Goal: Task Accomplishment & Management: Use online tool/utility

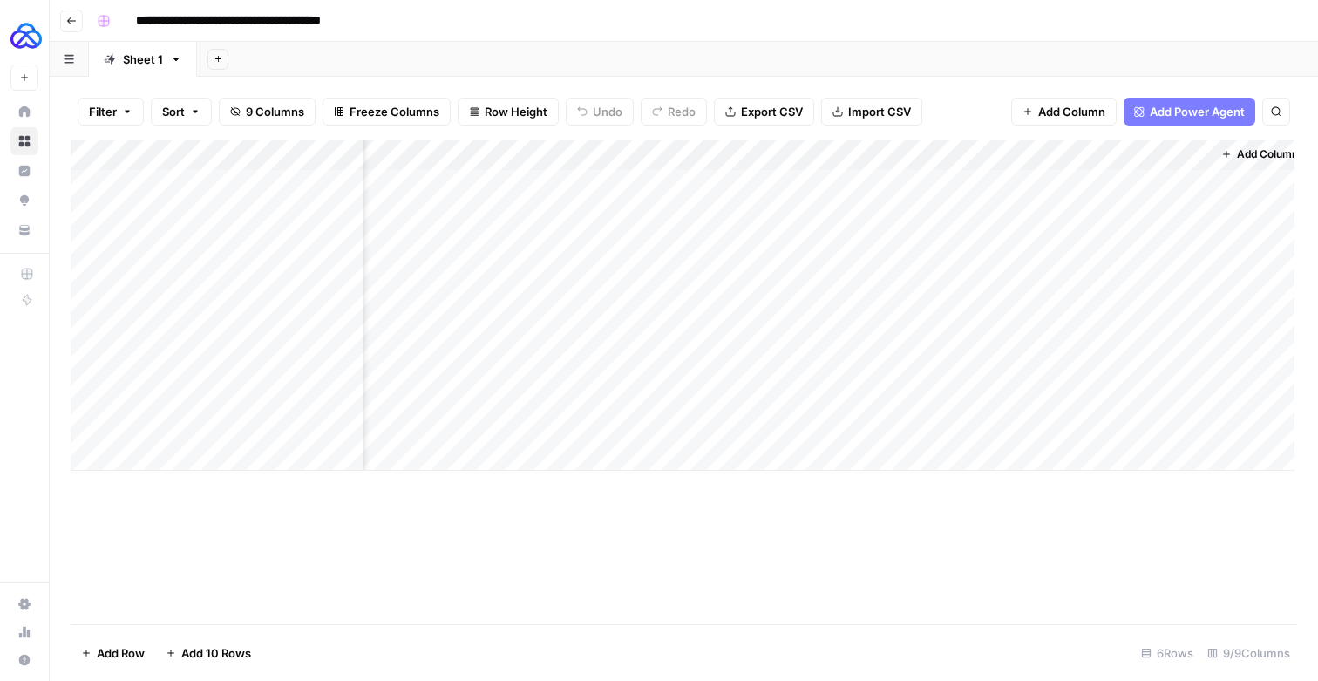
scroll to position [0, 795]
click at [1109, 199] on div "Add Column" at bounding box center [682, 304] width 1223 height 331
click at [911, 163] on div "Add Column" at bounding box center [682, 304] width 1223 height 331
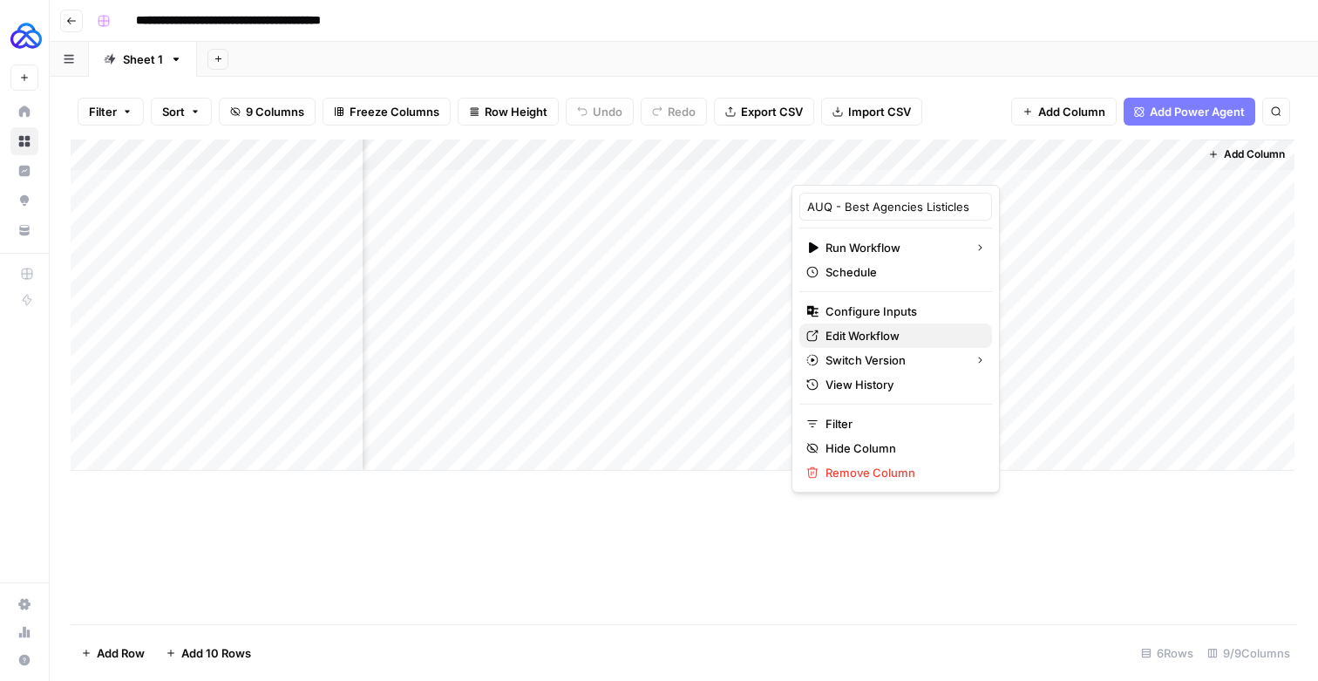
click at [865, 341] on span "Edit Workflow" at bounding box center [901, 335] width 152 height 17
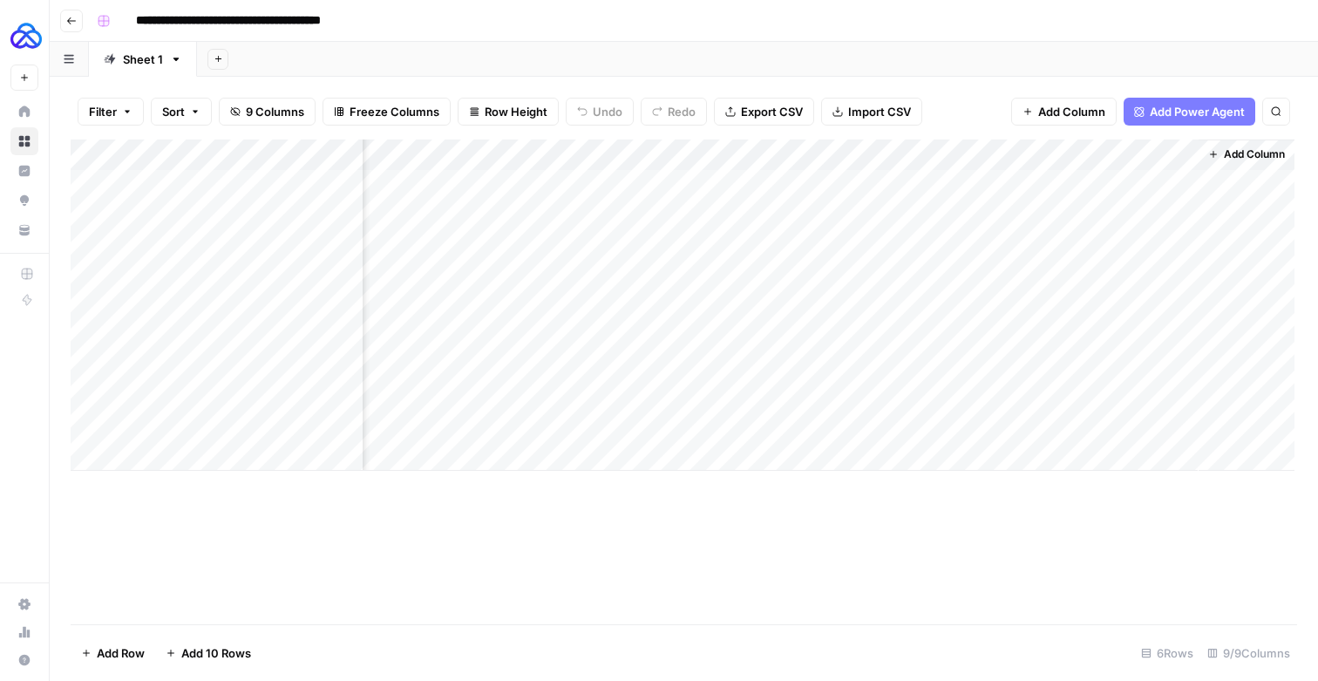
click at [1001, 195] on div "Add Column" at bounding box center [682, 304] width 1223 height 331
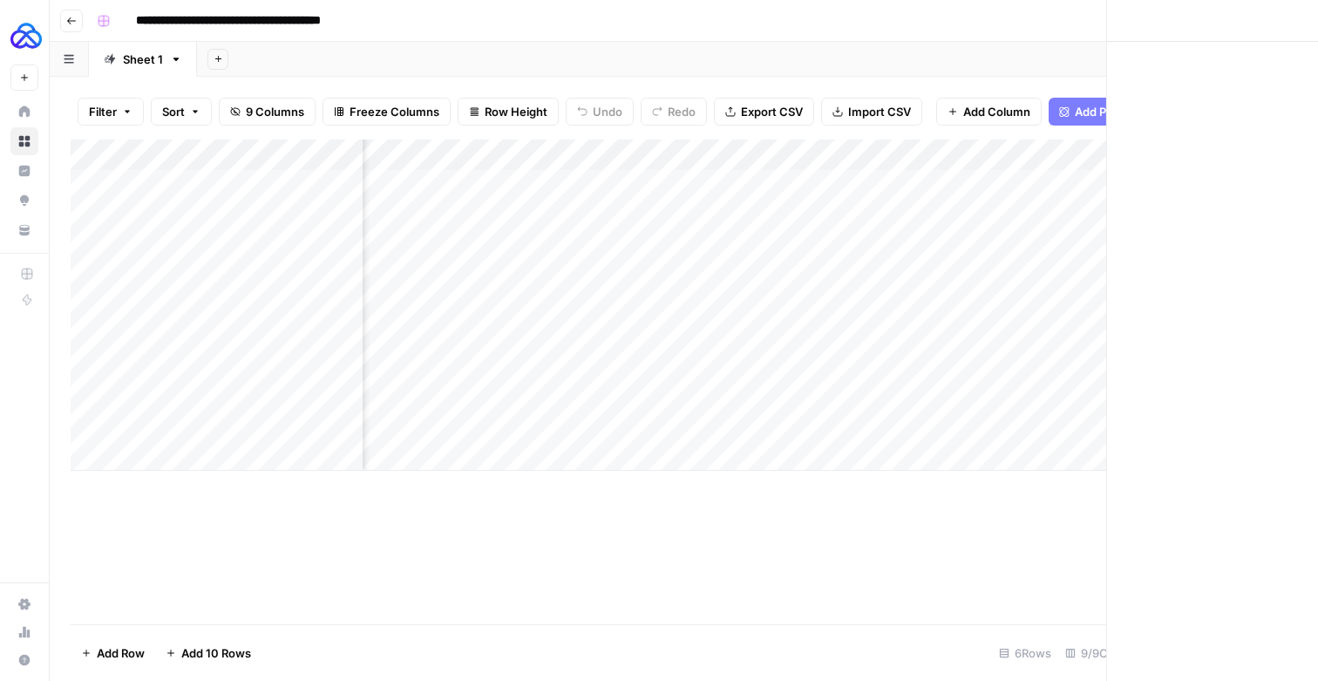
scroll to position [0, 782]
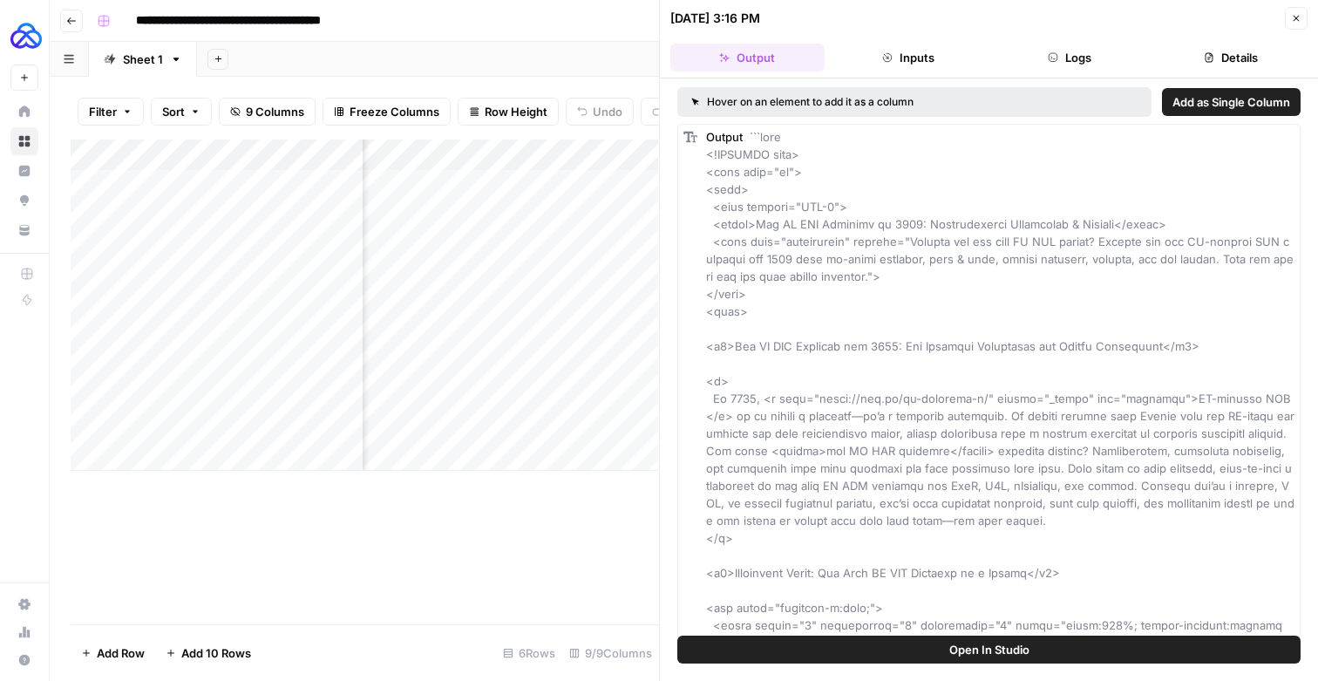
click at [1203, 63] on icon "button" at bounding box center [1208, 57] width 10 height 10
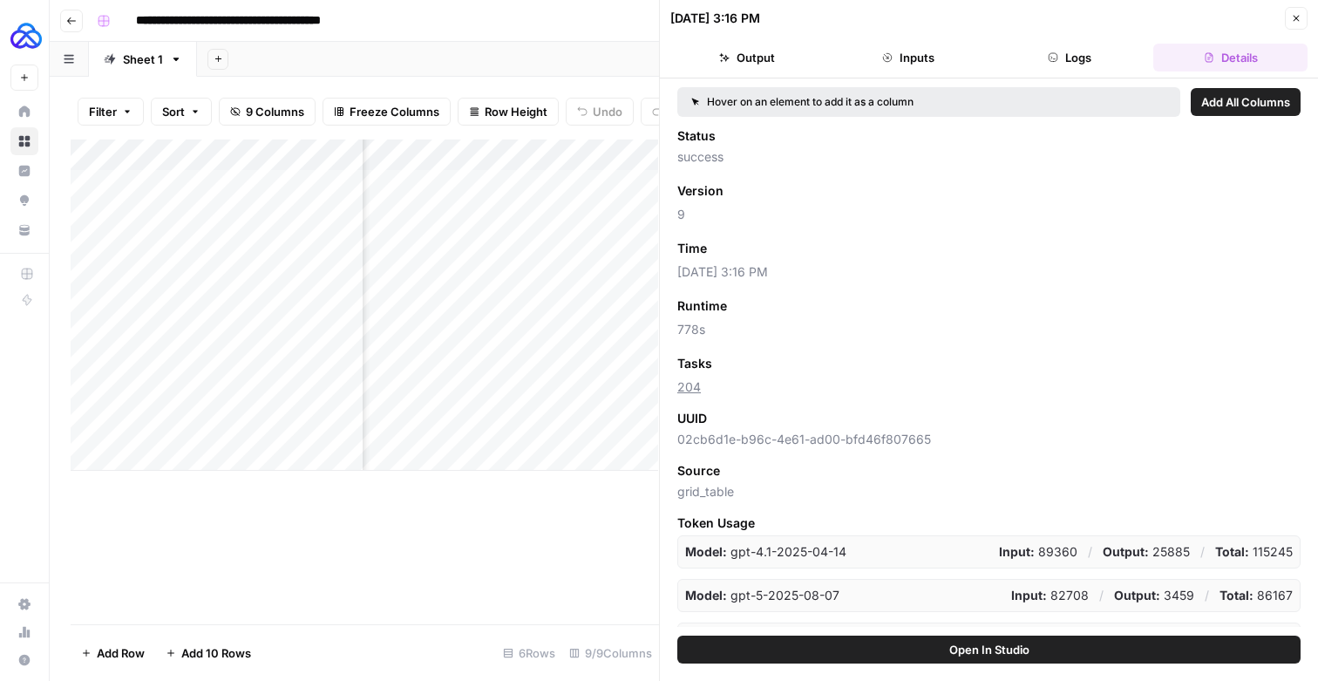
click at [758, 371] on span "Add as Column" at bounding box center [764, 364] width 76 height 16
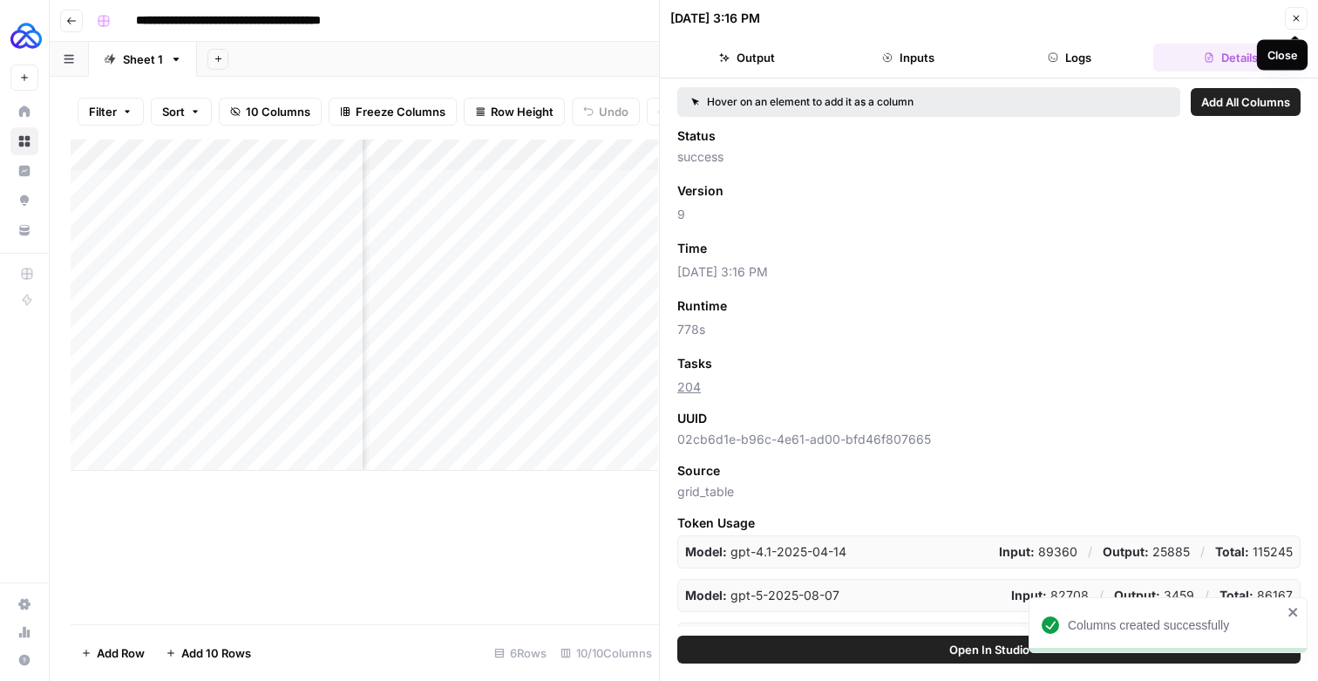
click at [1291, 17] on icon "button" at bounding box center [1296, 18] width 10 height 10
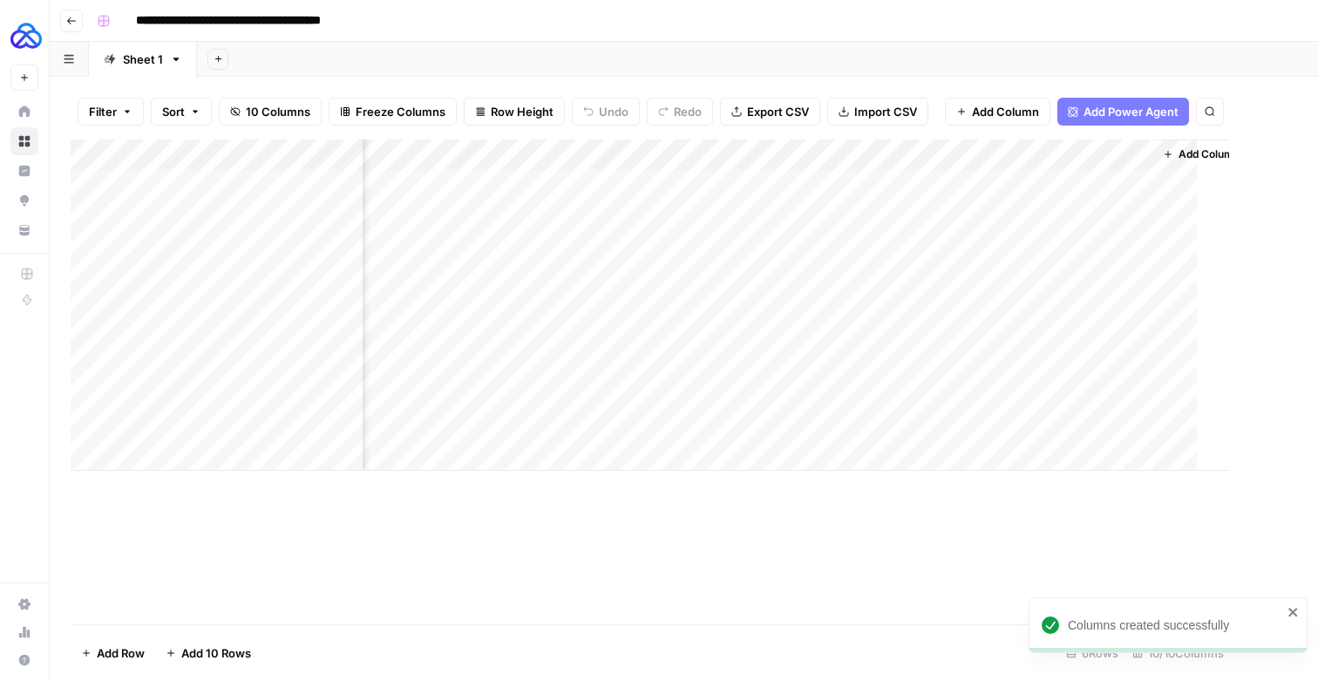
scroll to position [0, 930]
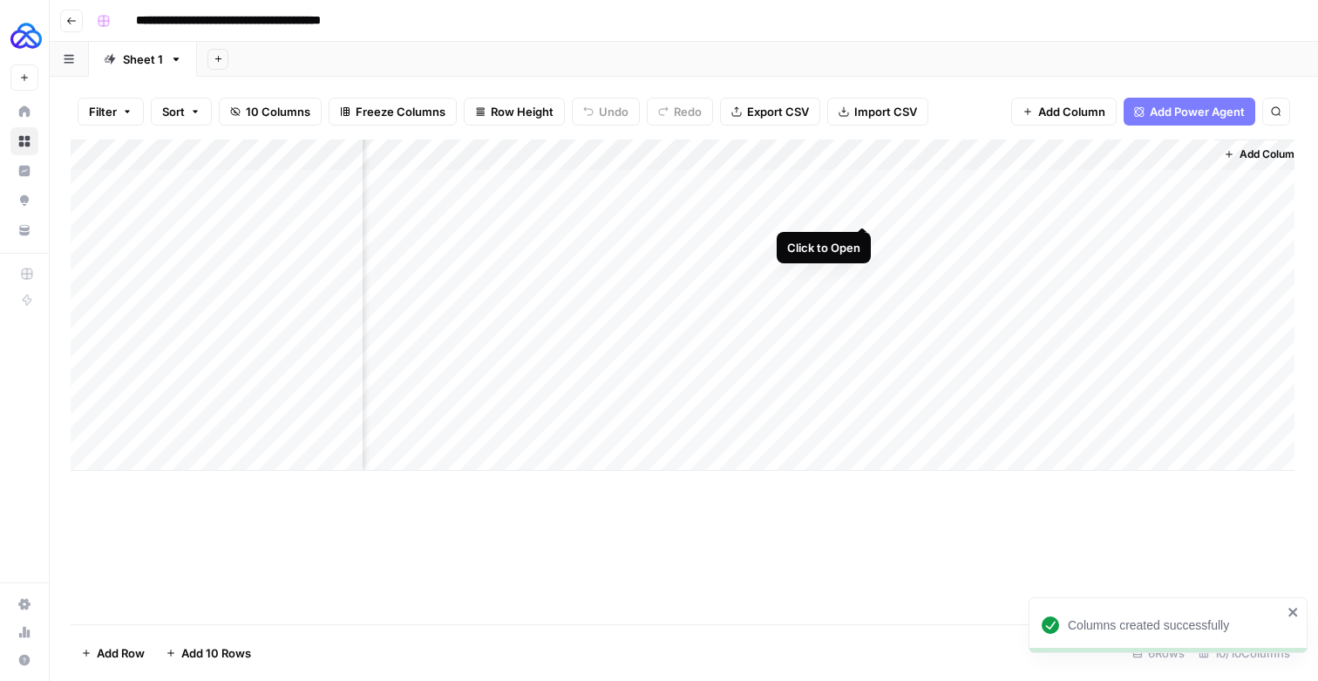
click at [862, 193] on div "Add Column" at bounding box center [682, 304] width 1223 height 331
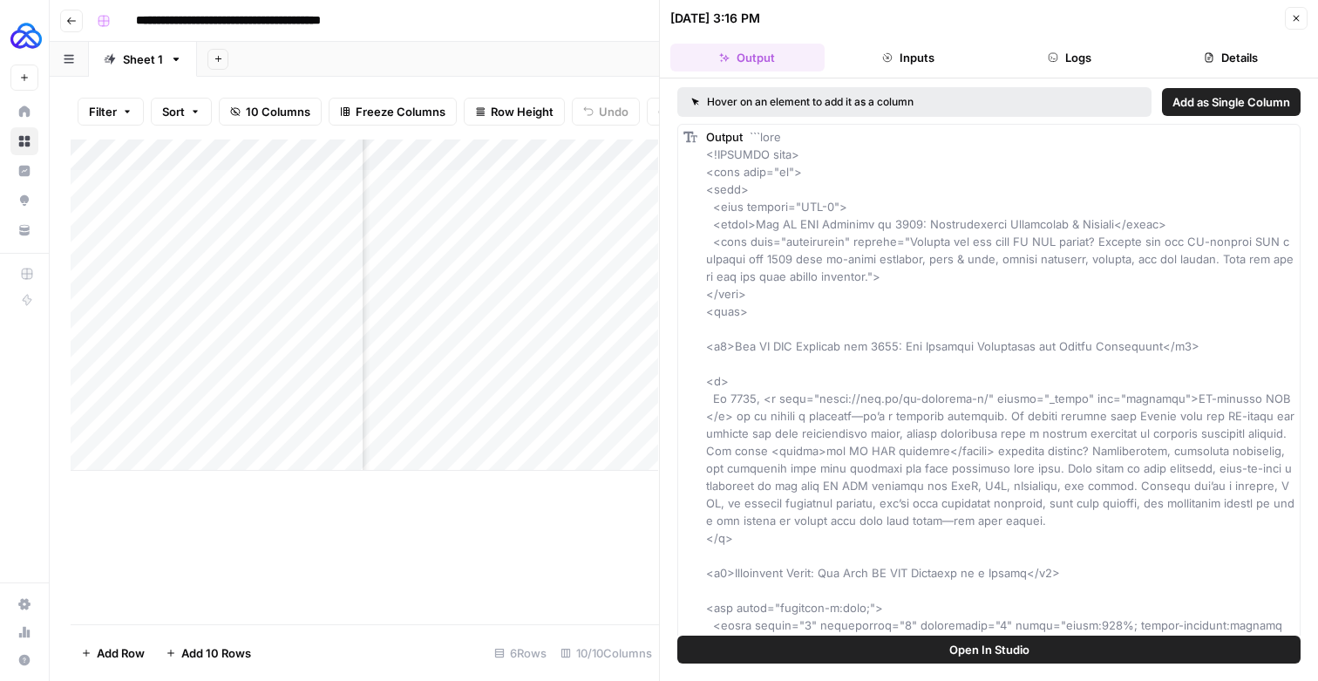
click at [1075, 69] on button "Logs" at bounding box center [1070, 58] width 154 height 28
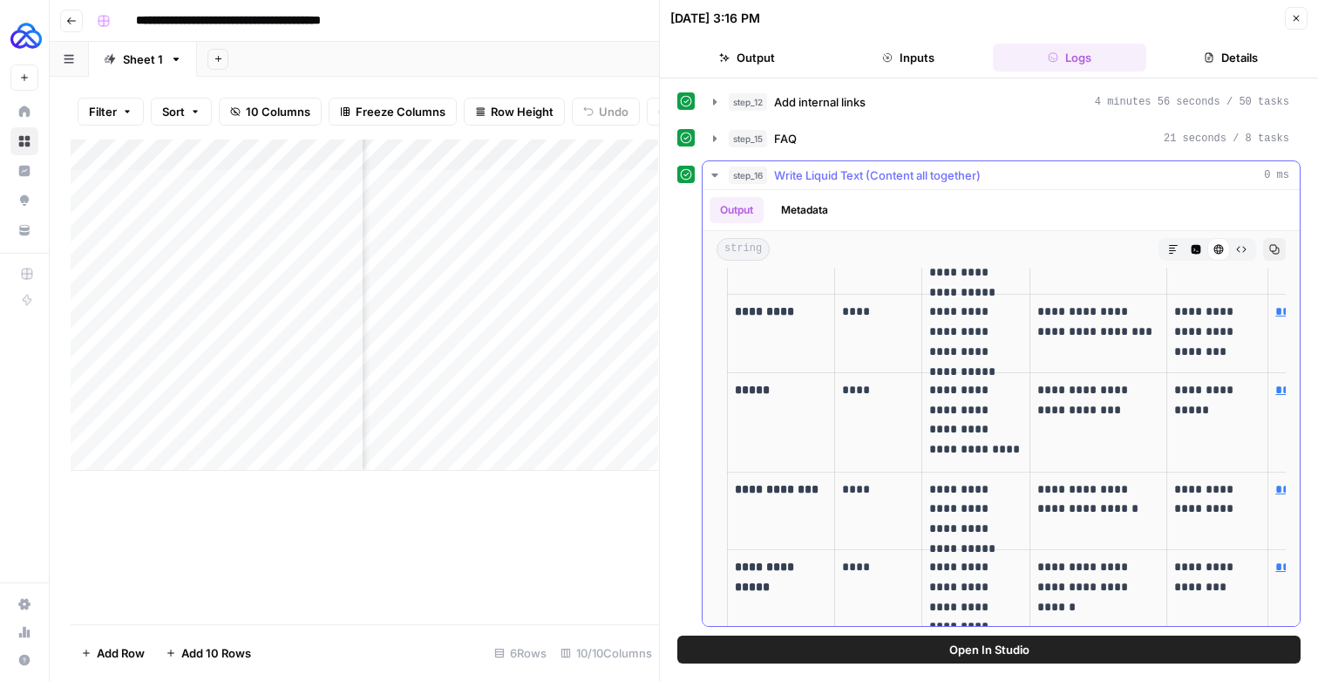
scroll to position [1344, 0]
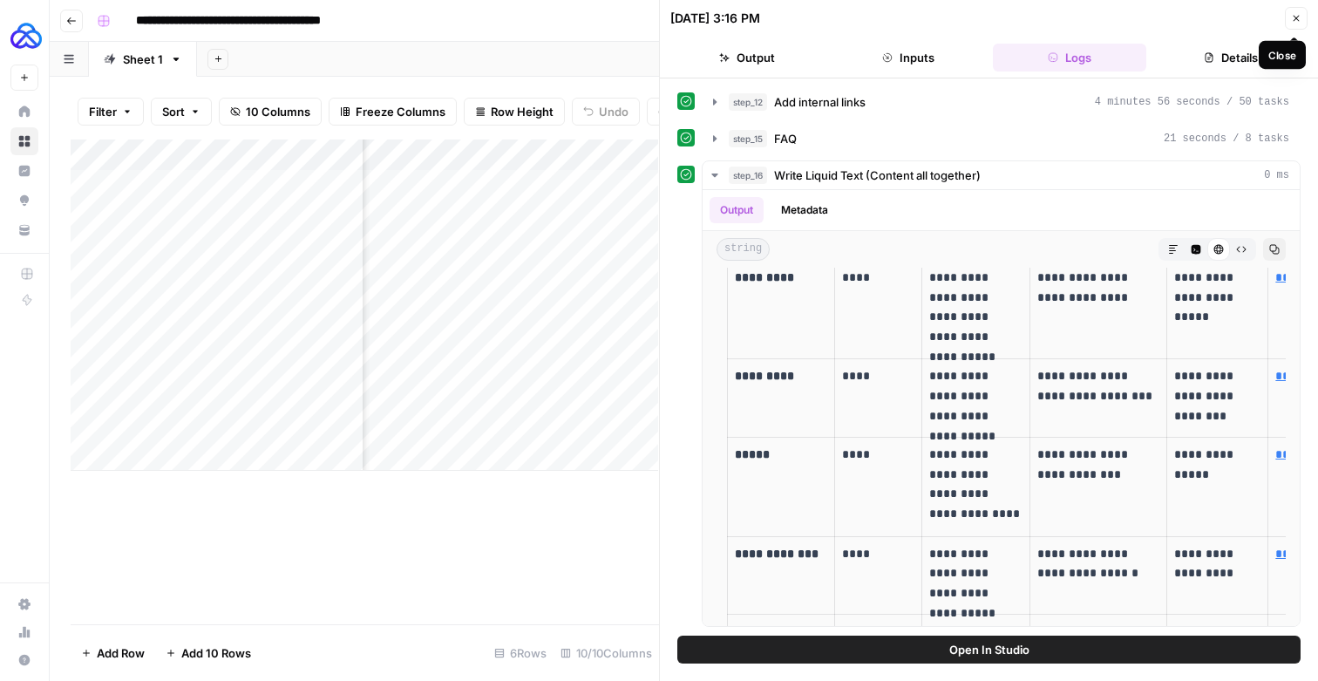
click at [1294, 26] on button "Close" at bounding box center [1295, 18] width 23 height 23
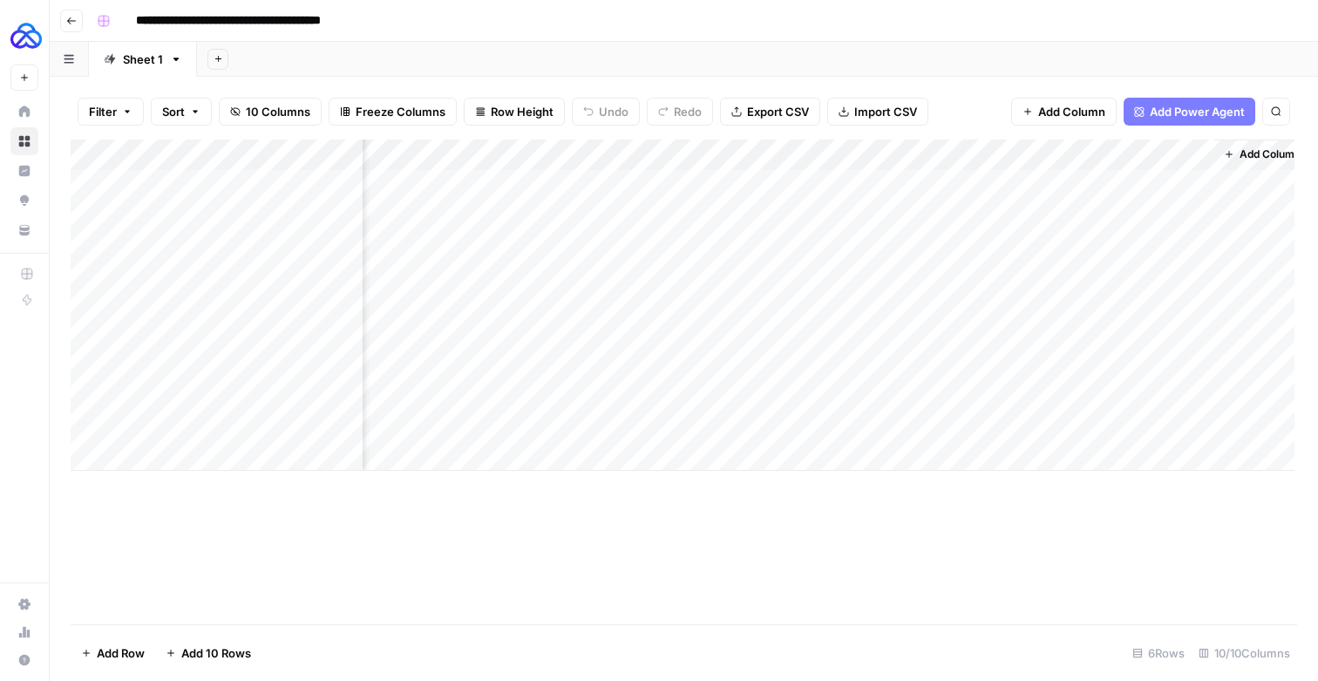
click at [1157, 164] on div "Add Column" at bounding box center [682, 304] width 1223 height 331
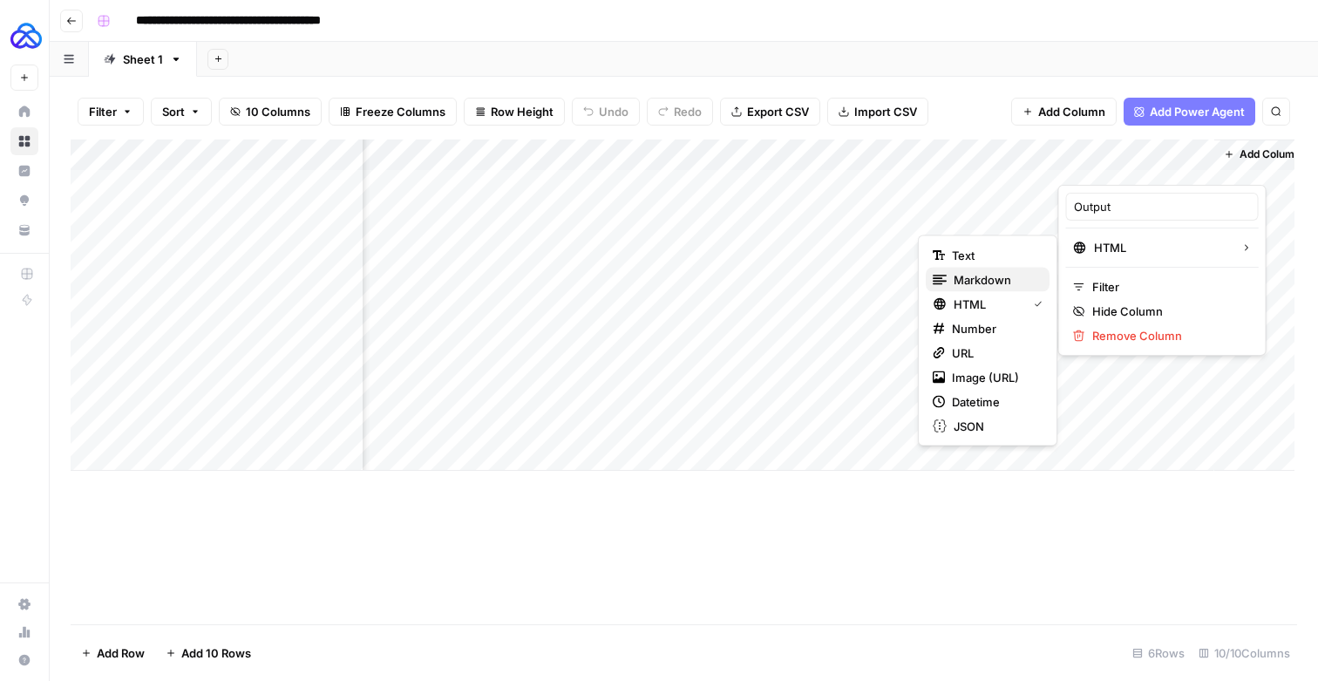
click at [992, 282] on span "Markdown" at bounding box center [994, 279] width 82 height 17
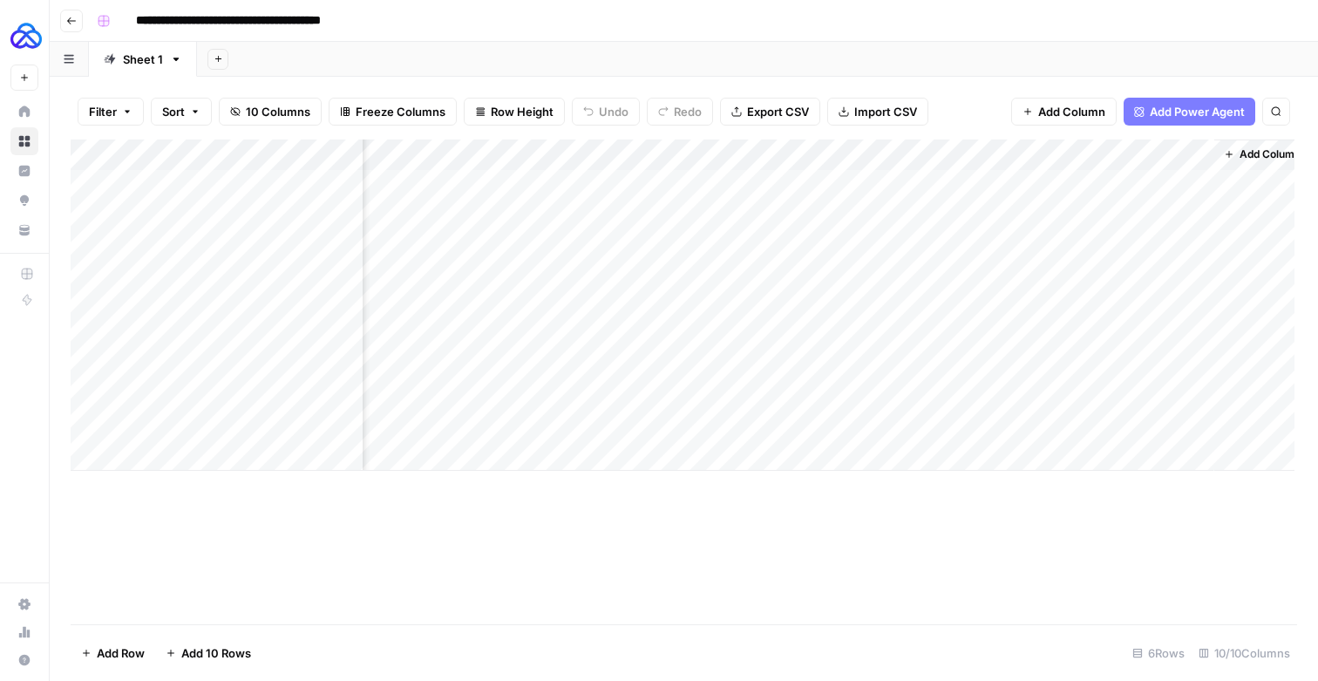
click at [1135, 161] on div "Add Column" at bounding box center [682, 304] width 1223 height 331
click at [1244, 235] on div "Add Column" at bounding box center [1262, 304] width 96 height 331
click at [1202, 196] on div "Add Column" at bounding box center [682, 304] width 1223 height 331
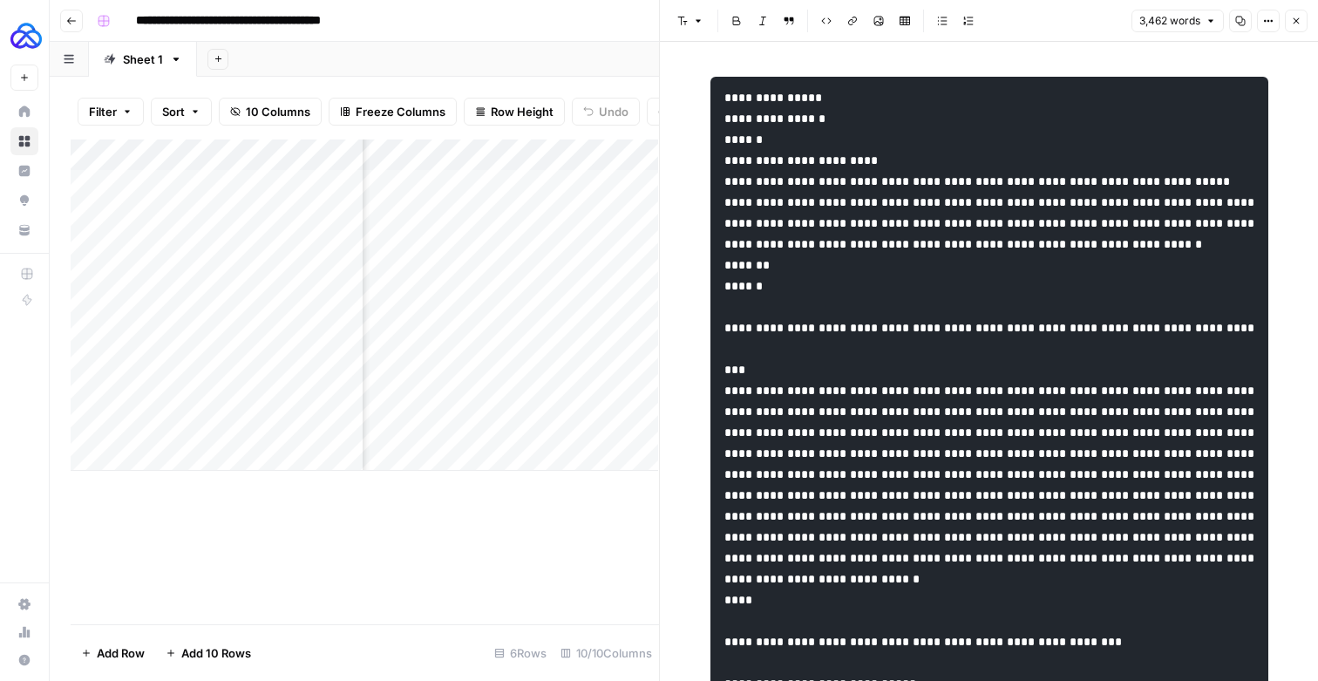
click at [1291, 16] on button "Close" at bounding box center [1295, 21] width 23 height 23
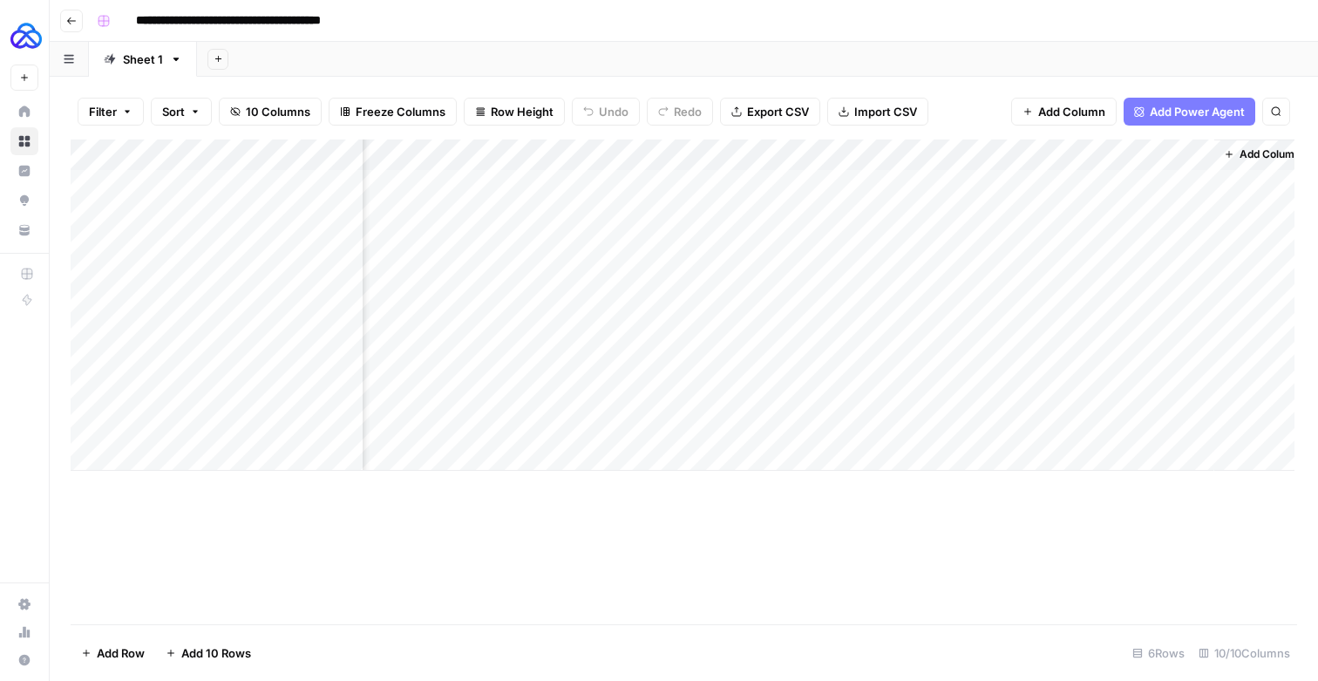
click at [1158, 156] on div "Add Column" at bounding box center [682, 304] width 1223 height 331
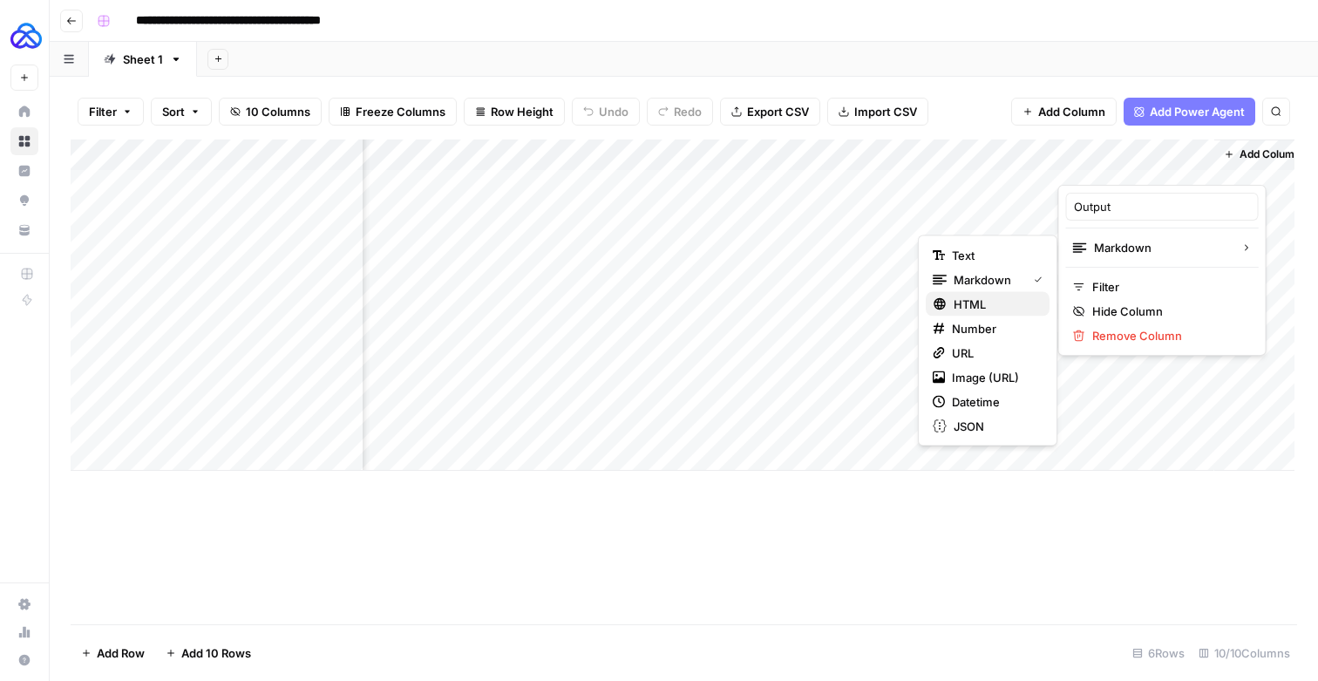
click at [983, 298] on span "HTML" at bounding box center [994, 303] width 82 height 17
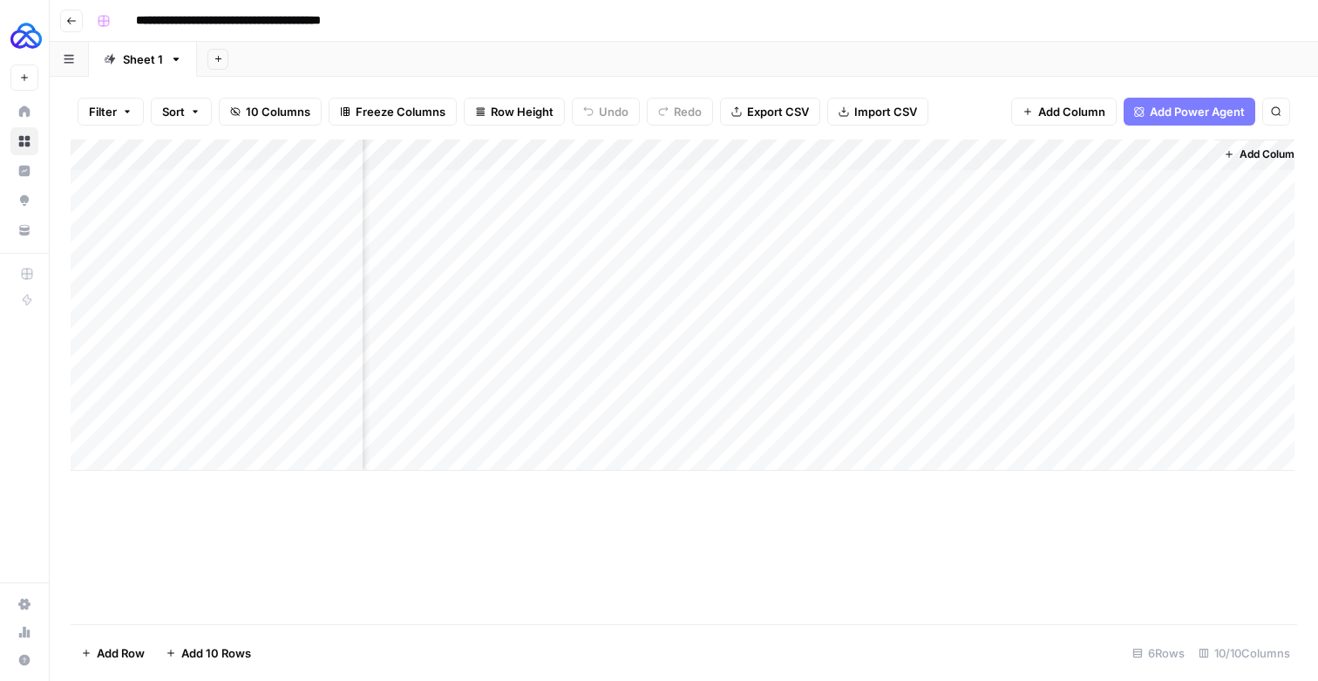
click at [1198, 191] on div "Add Column" at bounding box center [682, 304] width 1223 height 331
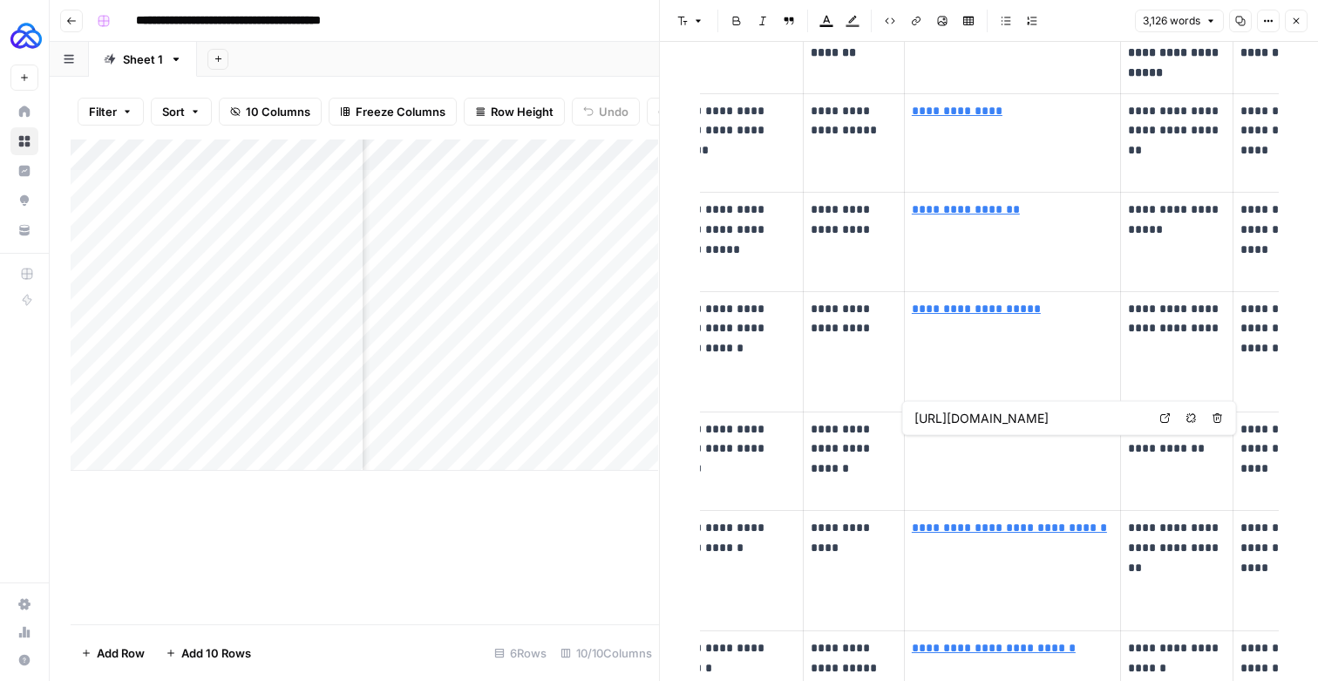
scroll to position [0, 345]
click at [948, 435] on link "**********" at bounding box center [995, 429] width 164 height 12
click at [1176, 413] on icon at bounding box center [1171, 418] width 10 height 10
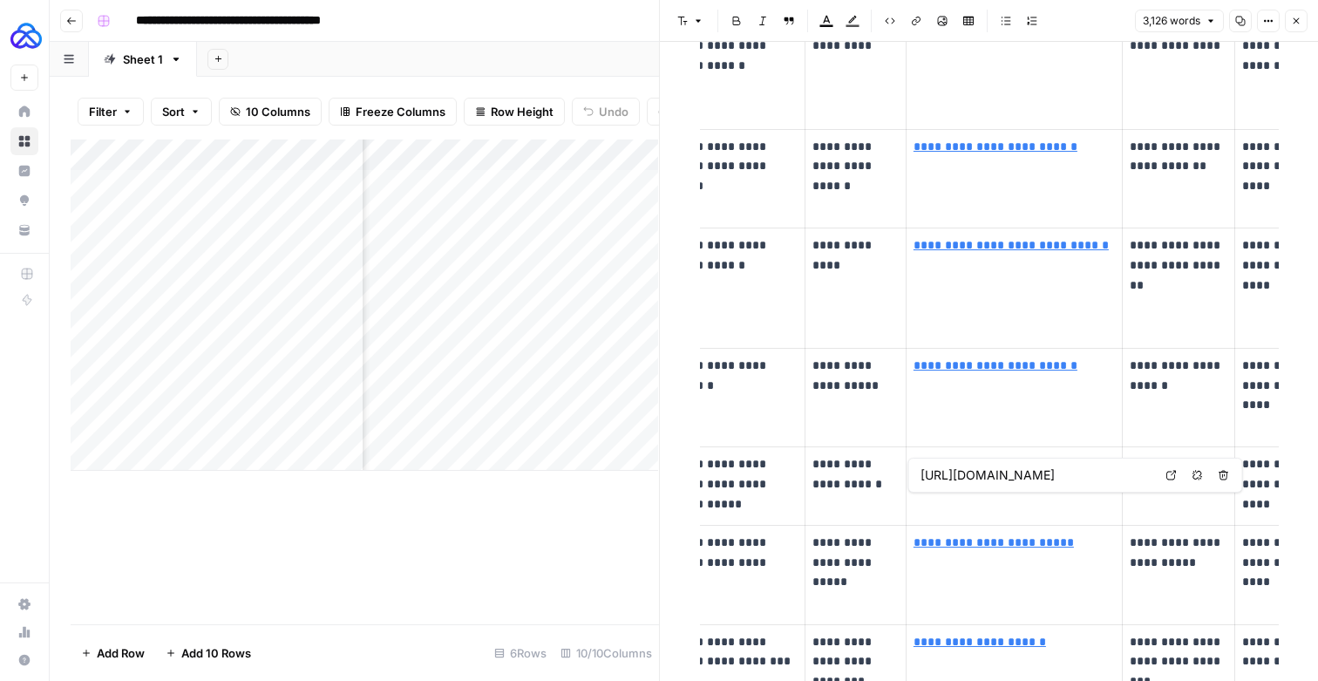
scroll to position [878, 0]
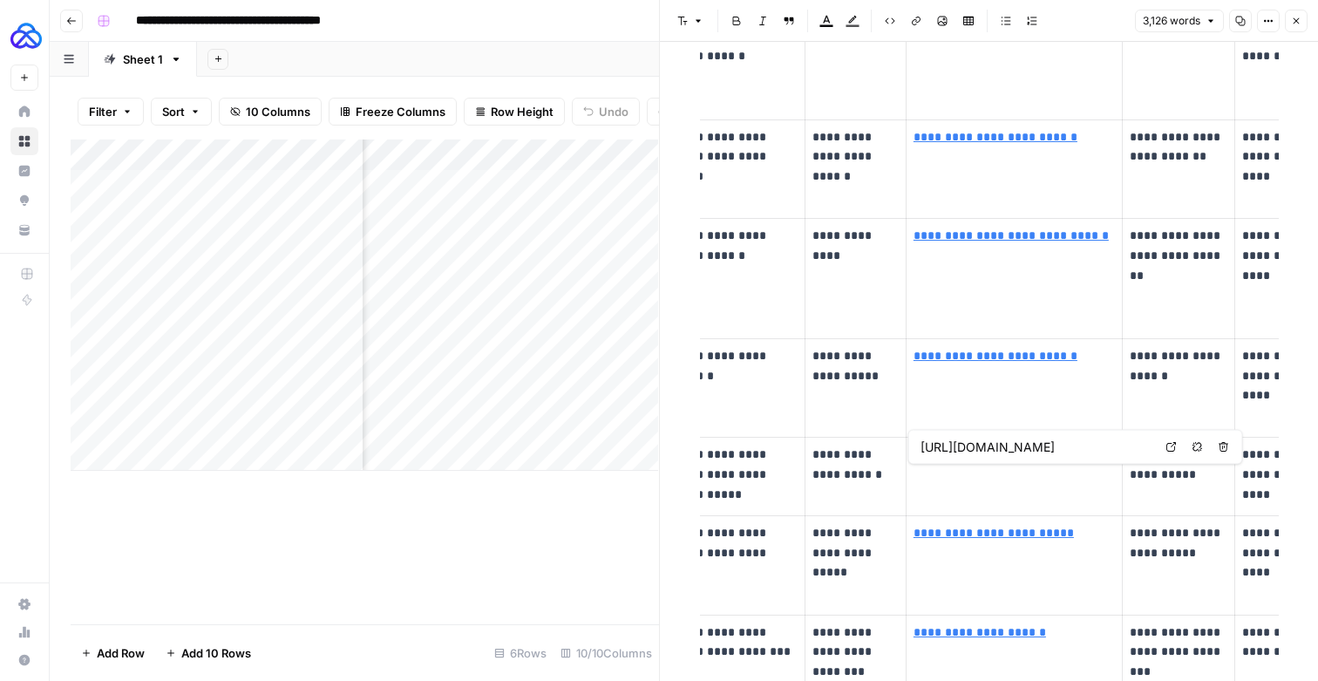
click at [1018, 460] on link "**********" at bounding box center [989, 454] width 153 height 12
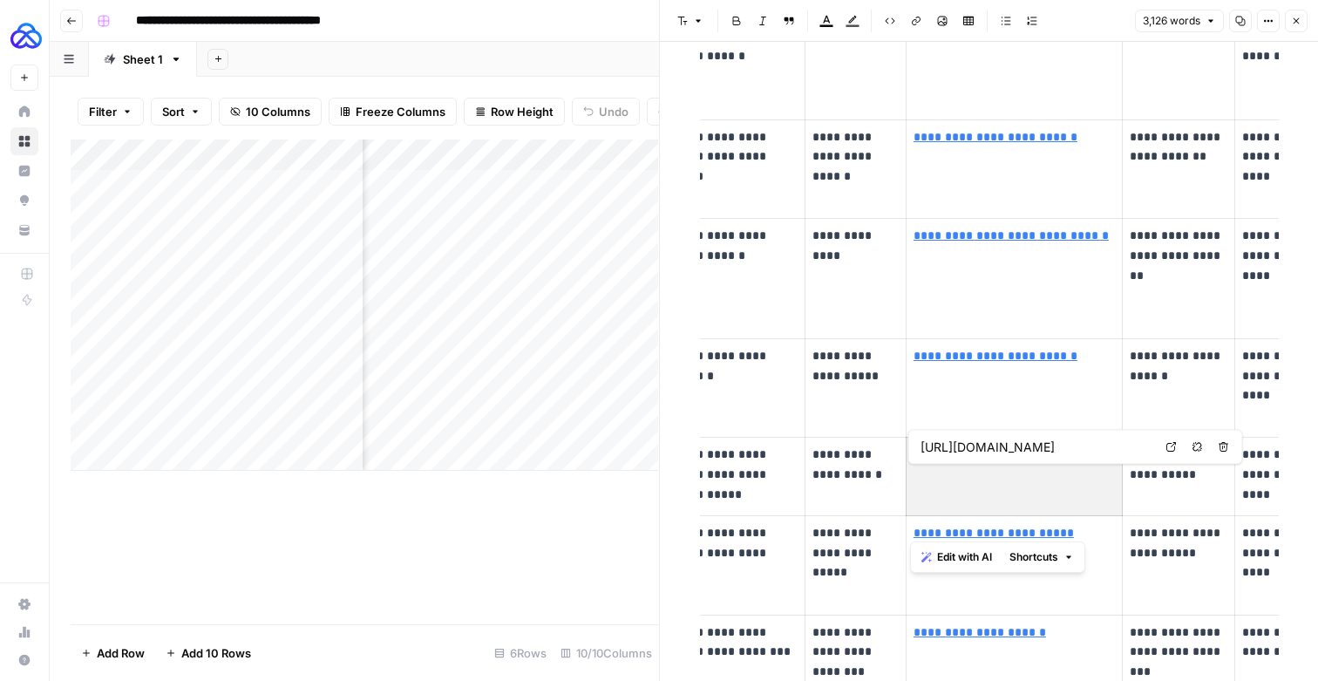
type input "https://directiveconsulting.com"
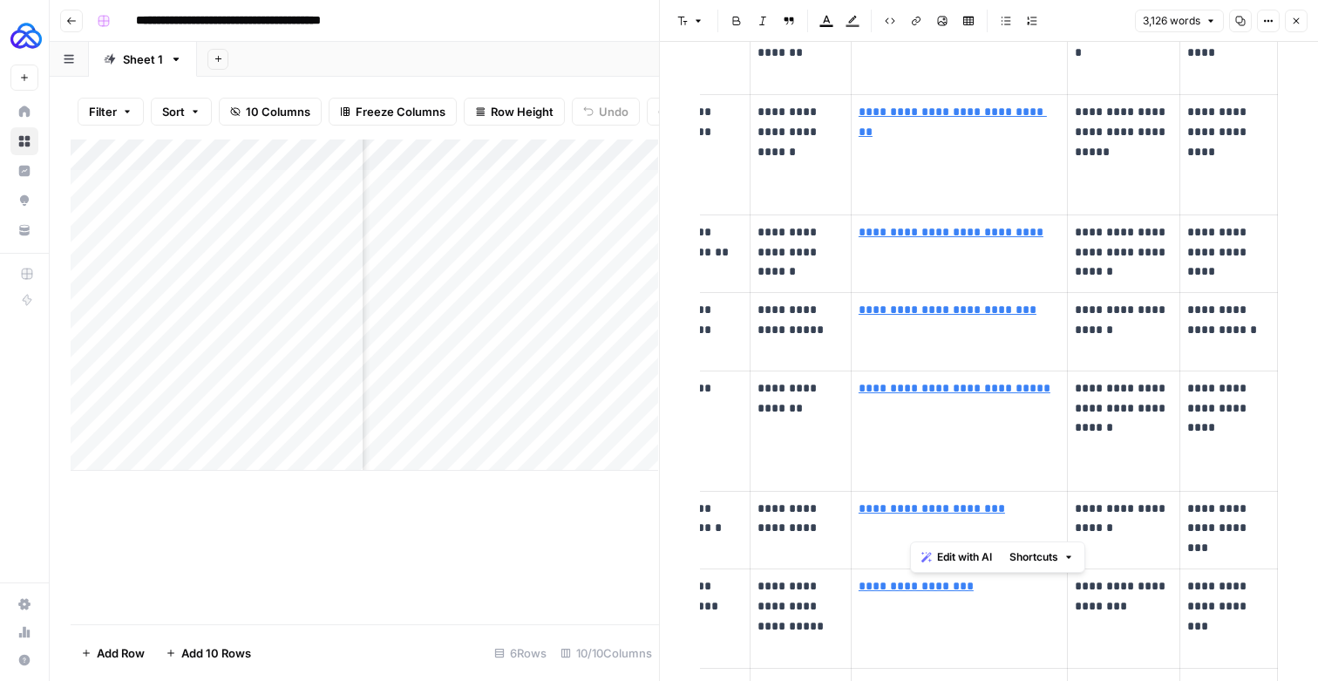
scroll to position [1988, 0]
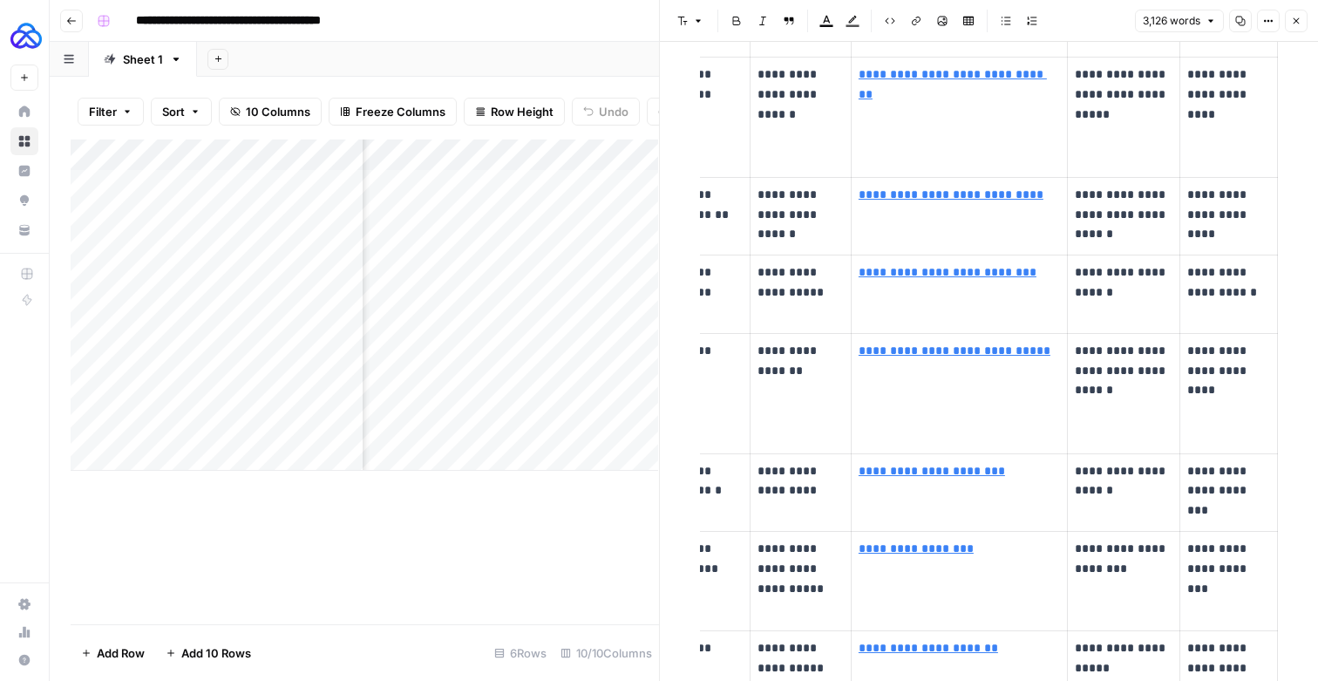
click at [990, 200] on link "**********" at bounding box center [950, 194] width 185 height 12
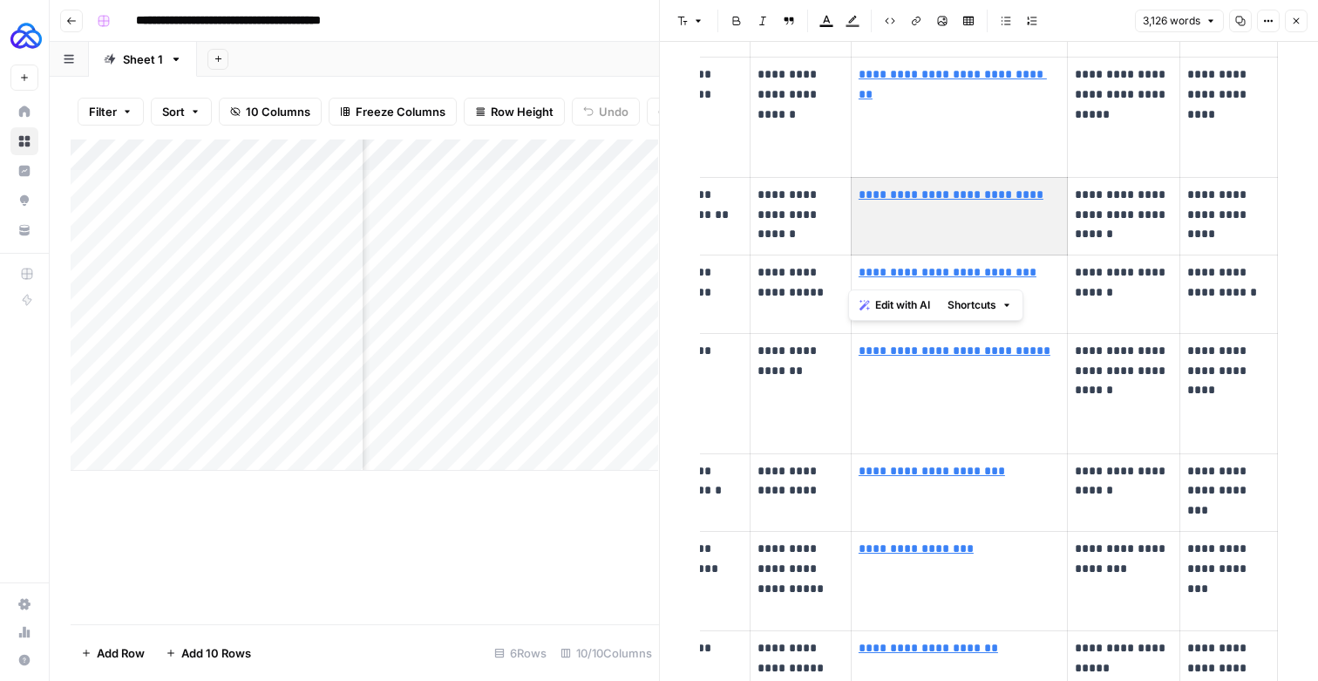
type input "https://www.interodigital.com"
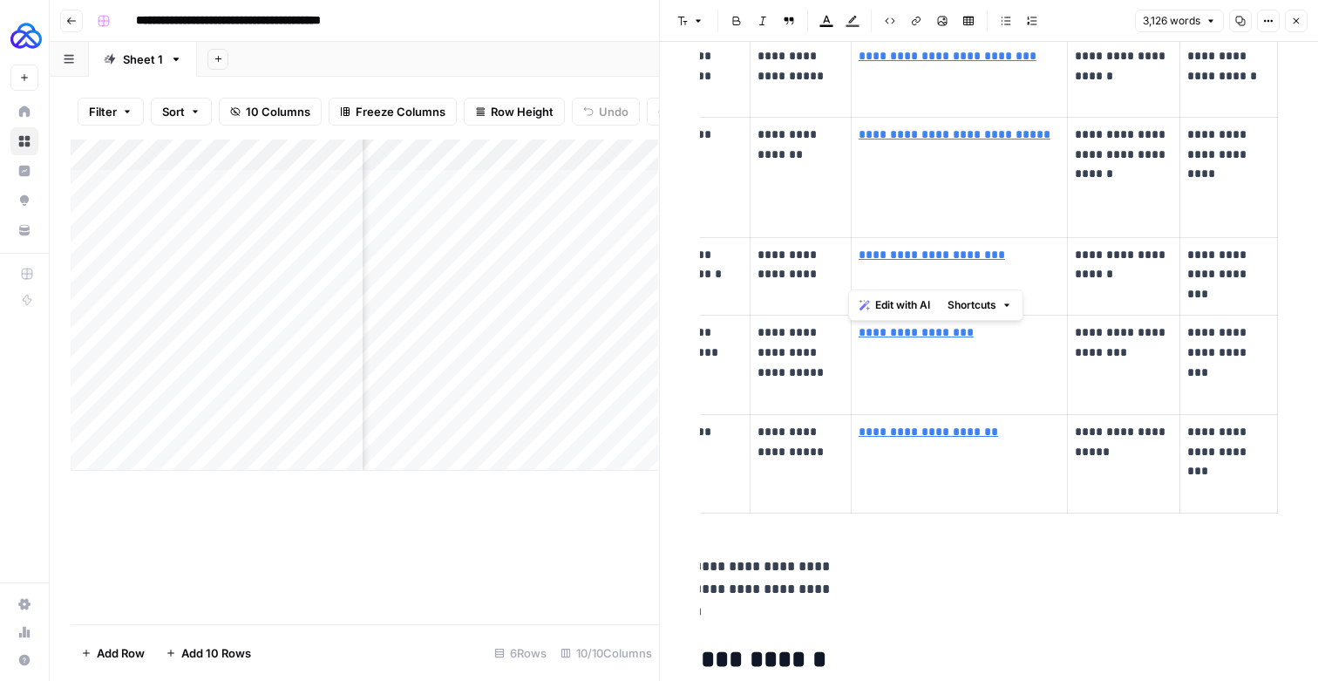
scroll to position [2253, 0]
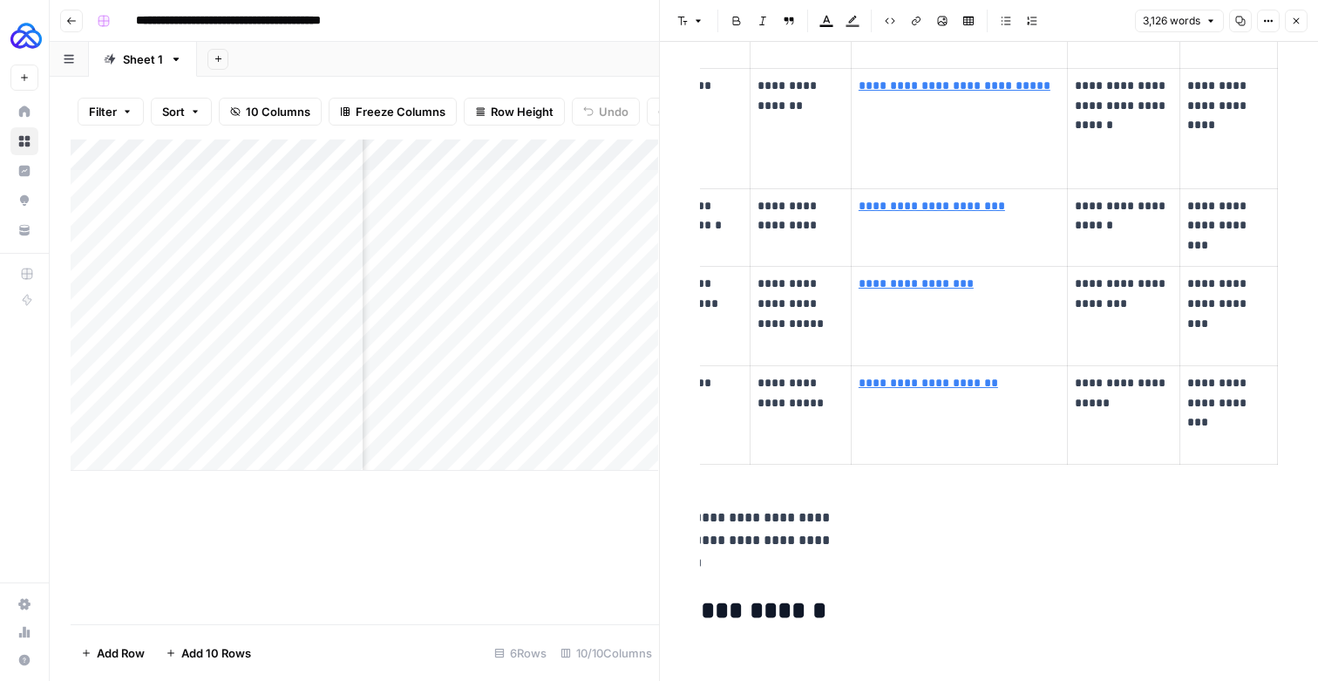
click at [956, 389] on link "**********" at bounding box center [927, 382] width 139 height 12
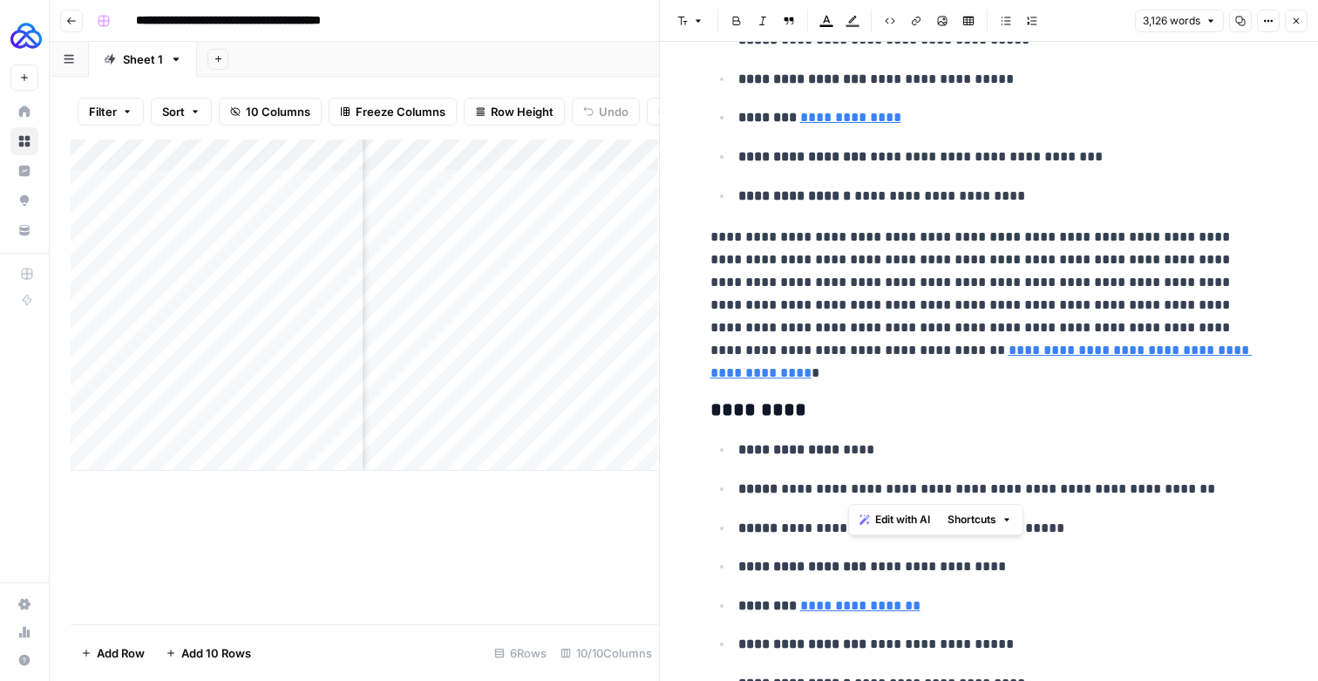
scroll to position [2899, 0]
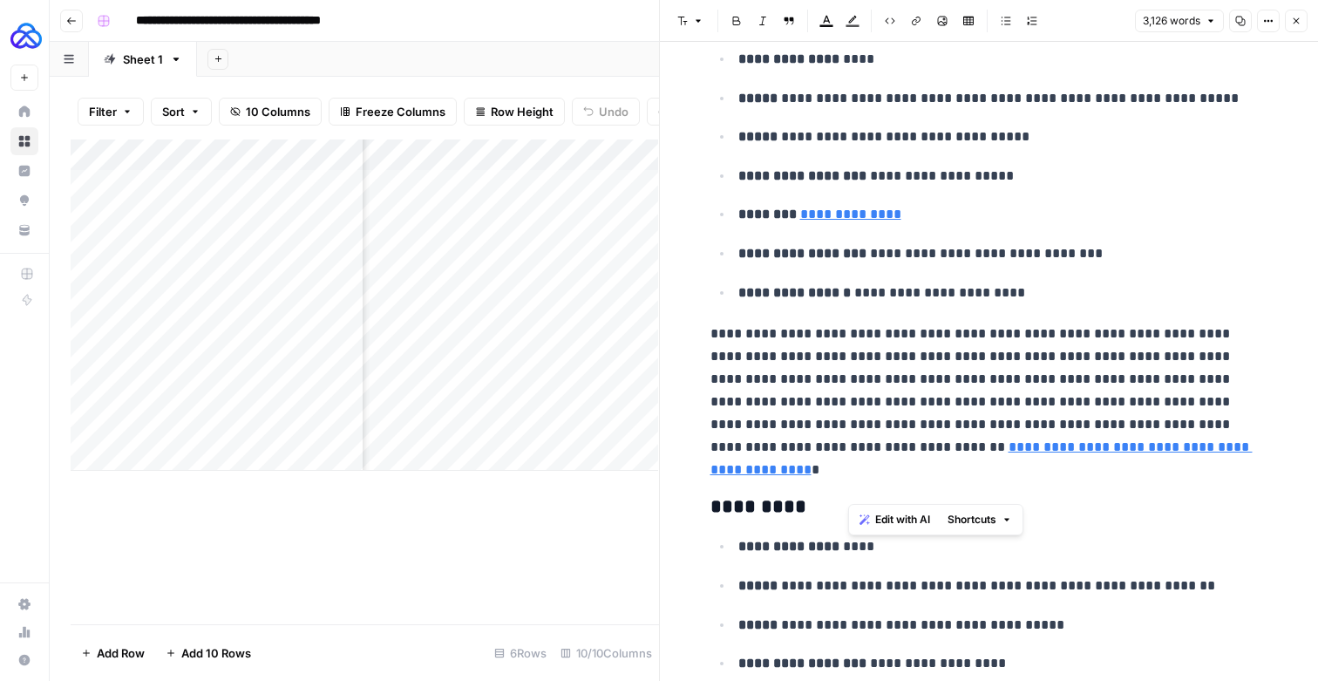
click at [1295, 29] on button "Close" at bounding box center [1295, 21] width 23 height 23
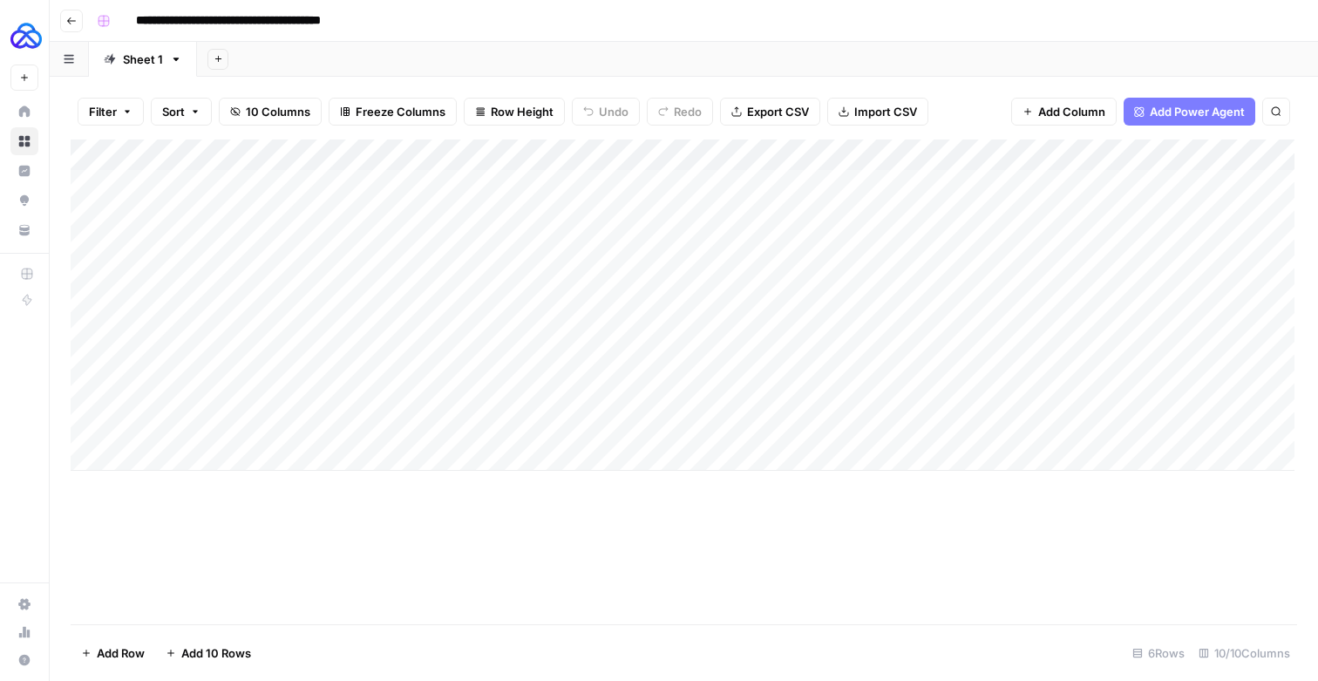
drag, startPoint x: 452, startPoint y: 159, endPoint x: 521, endPoint y: 162, distance: 68.9
click at [509, 161] on div "Add Column" at bounding box center [682, 304] width 1223 height 331
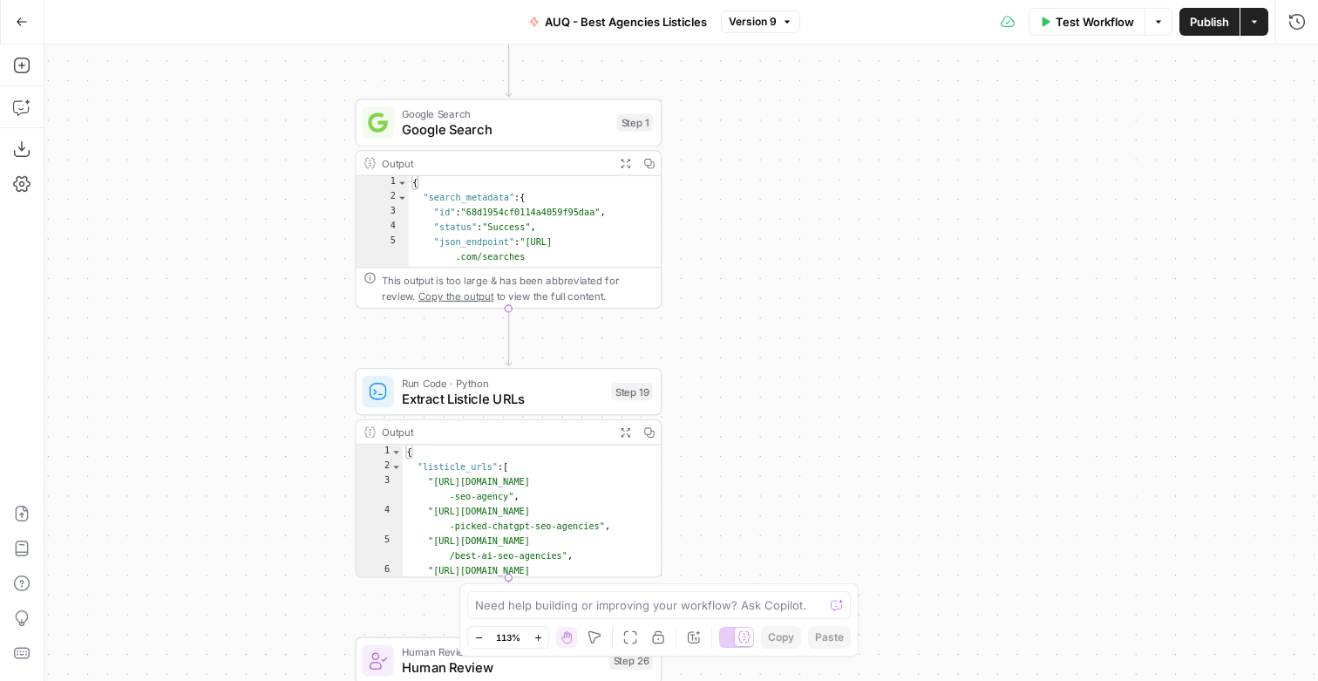
click at [460, 128] on span "Google Search" at bounding box center [505, 129] width 207 height 20
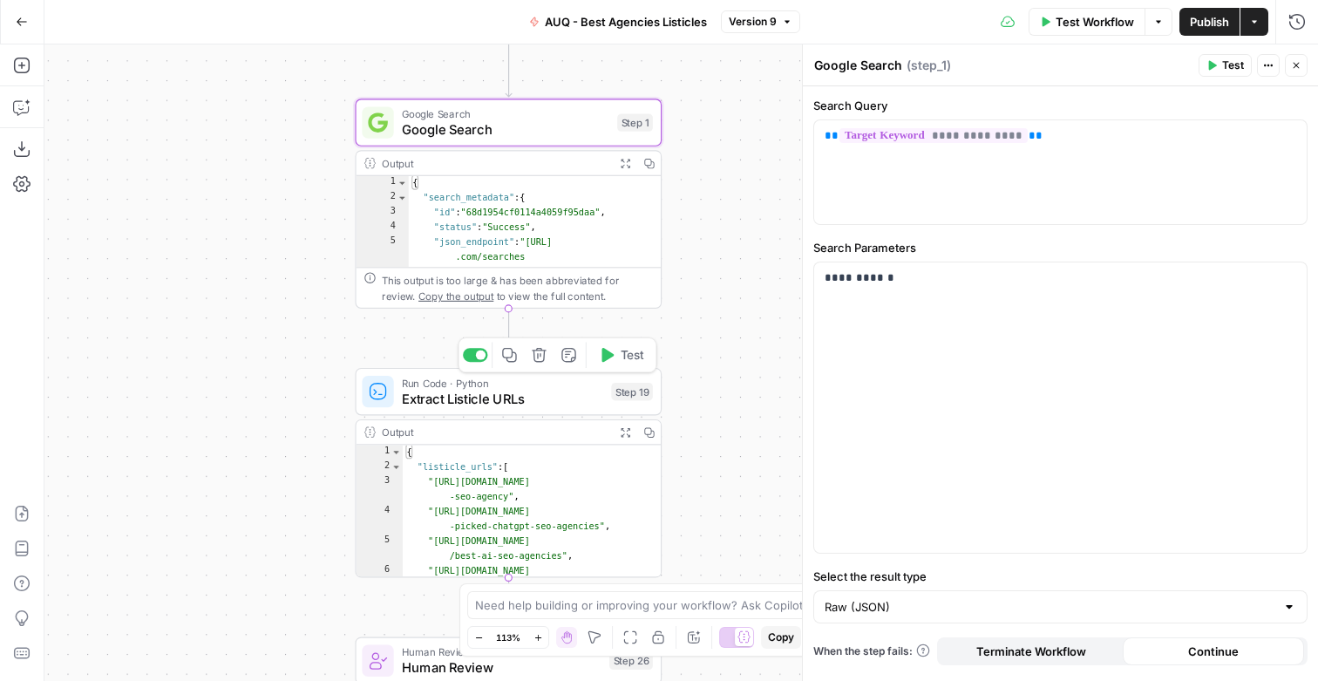
click at [416, 409] on span "Extract Listicle URLs" at bounding box center [502, 399] width 201 height 20
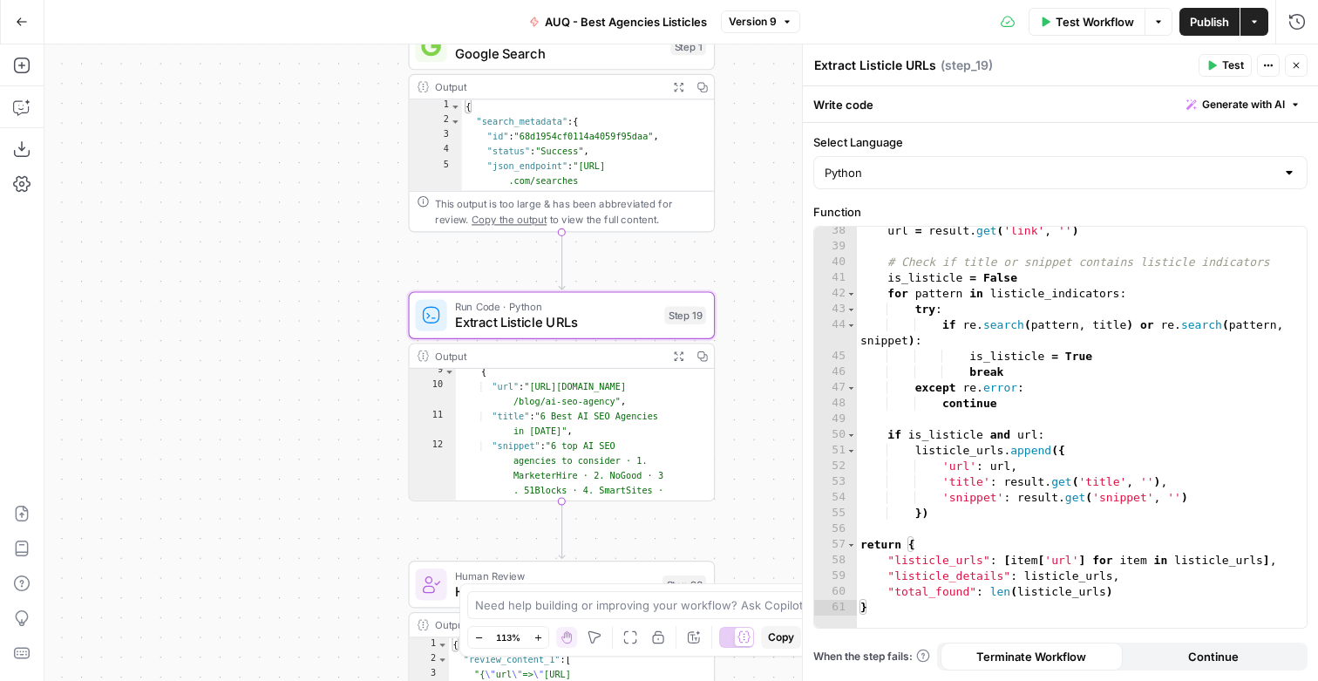
scroll to position [361, 0]
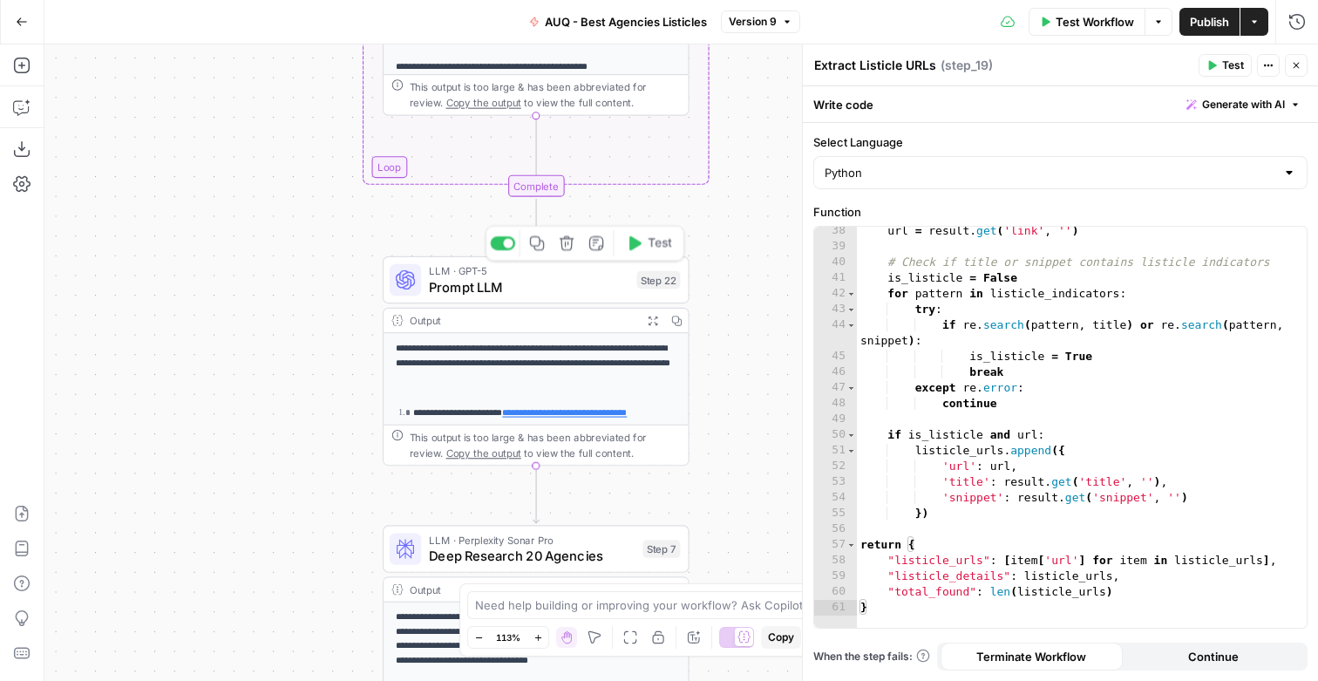
click at [488, 284] on span "Prompt LLM" at bounding box center [529, 287] width 200 height 20
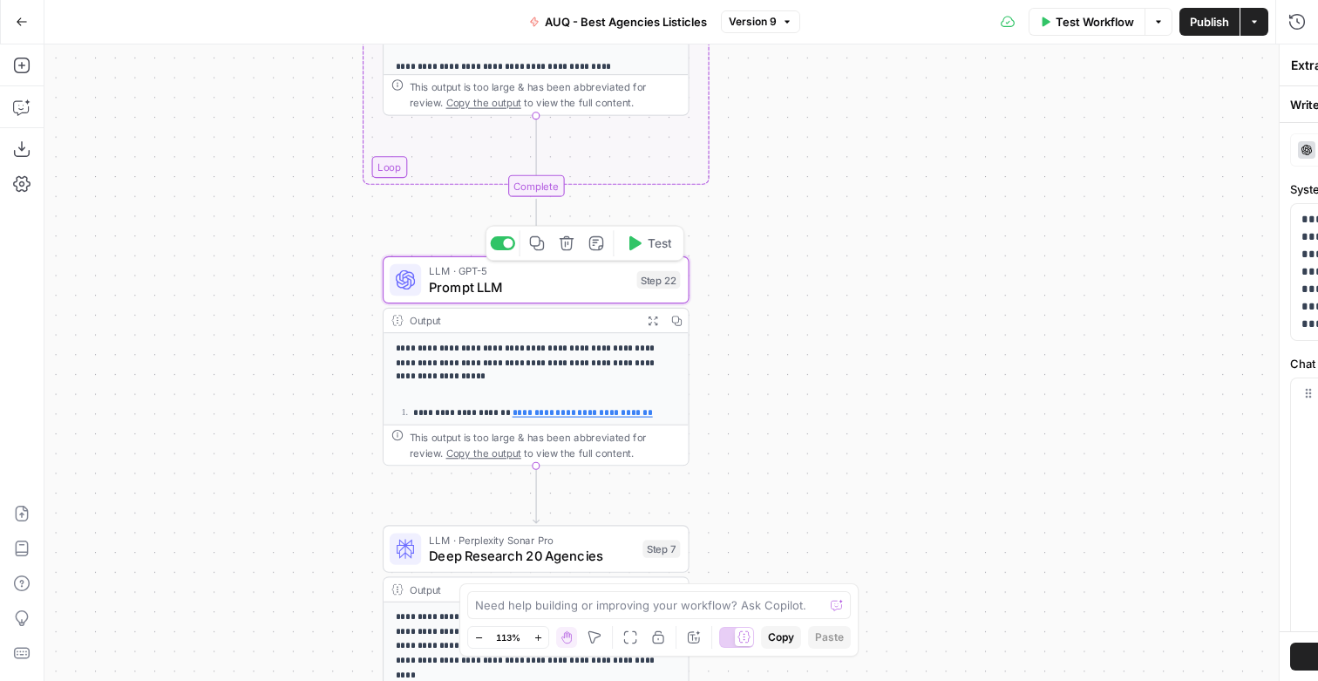
type textarea "Prompt LLM"
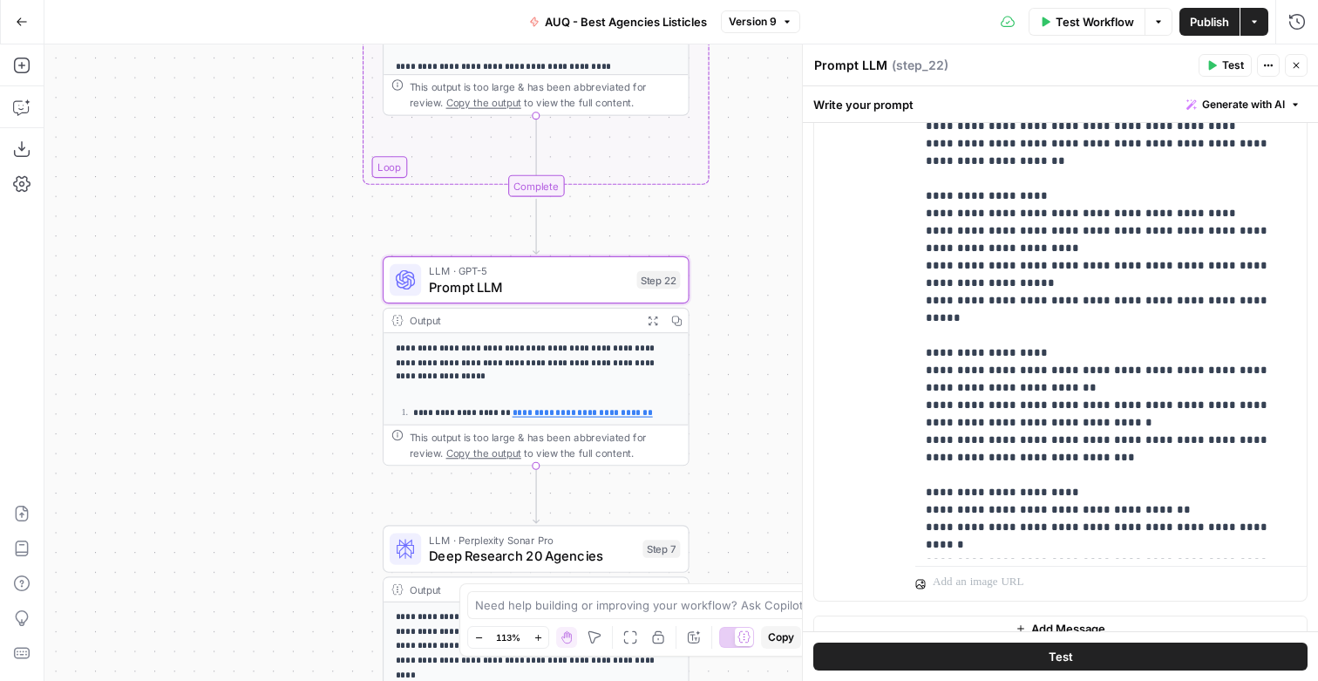
scroll to position [516, 0]
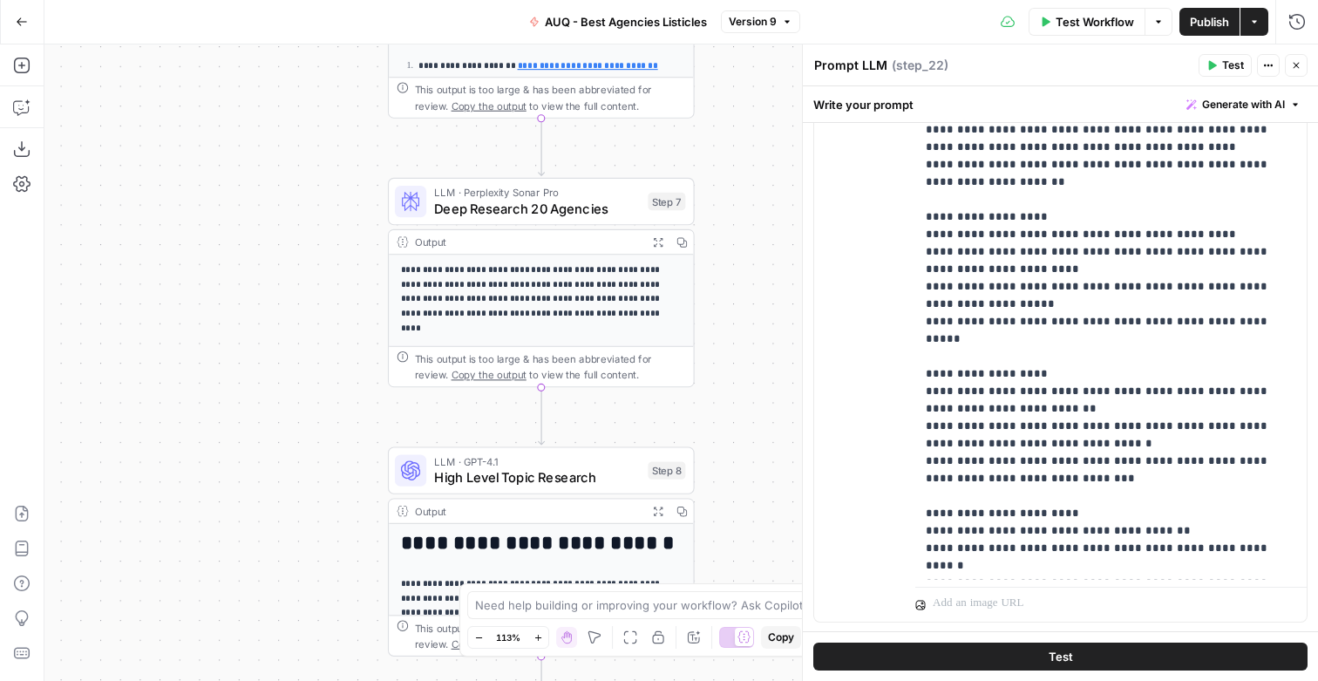
click at [564, 213] on span "Deep Research 20 Agencies" at bounding box center [537, 209] width 206 height 20
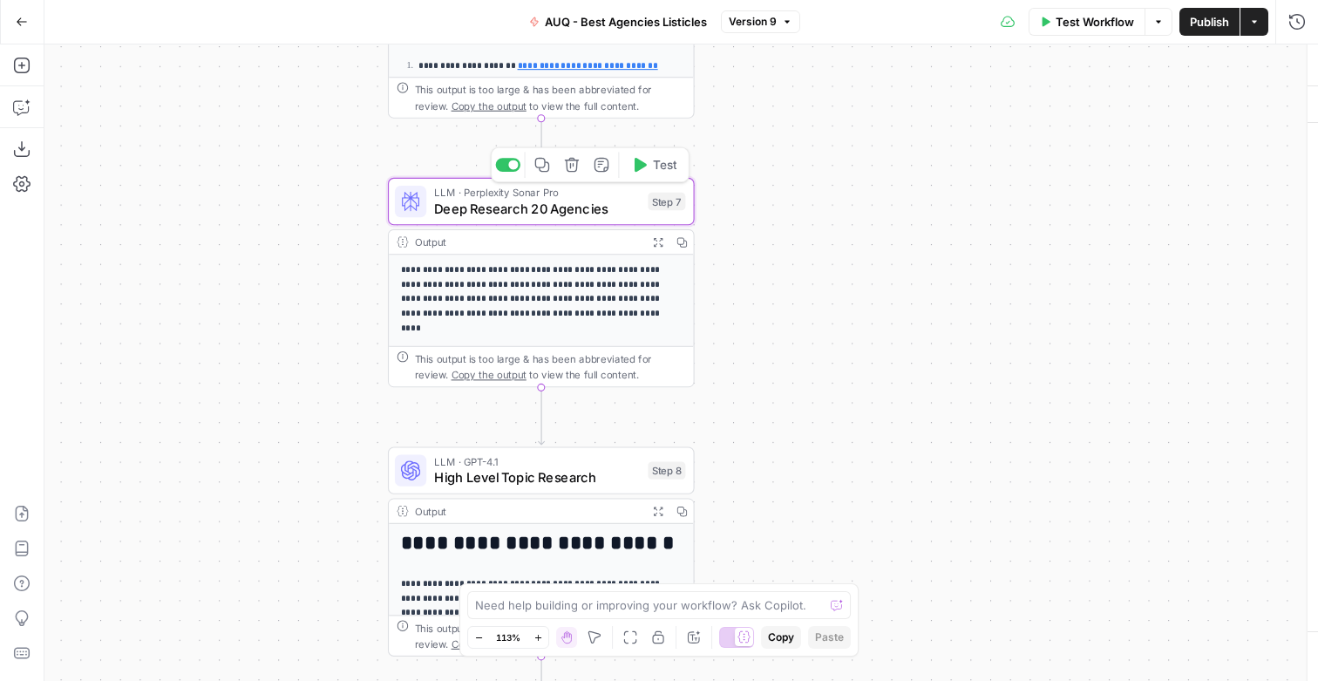
type textarea "Deep Research 20 Agencies"
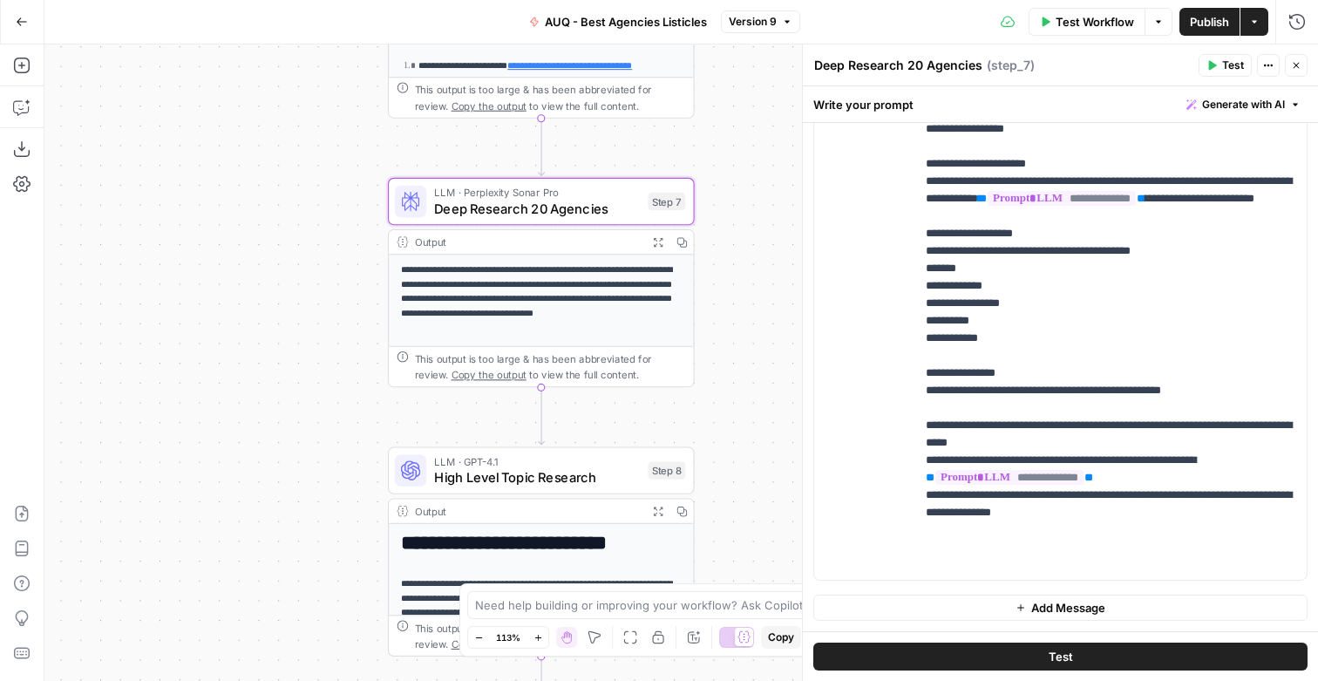
scroll to position [20, 0]
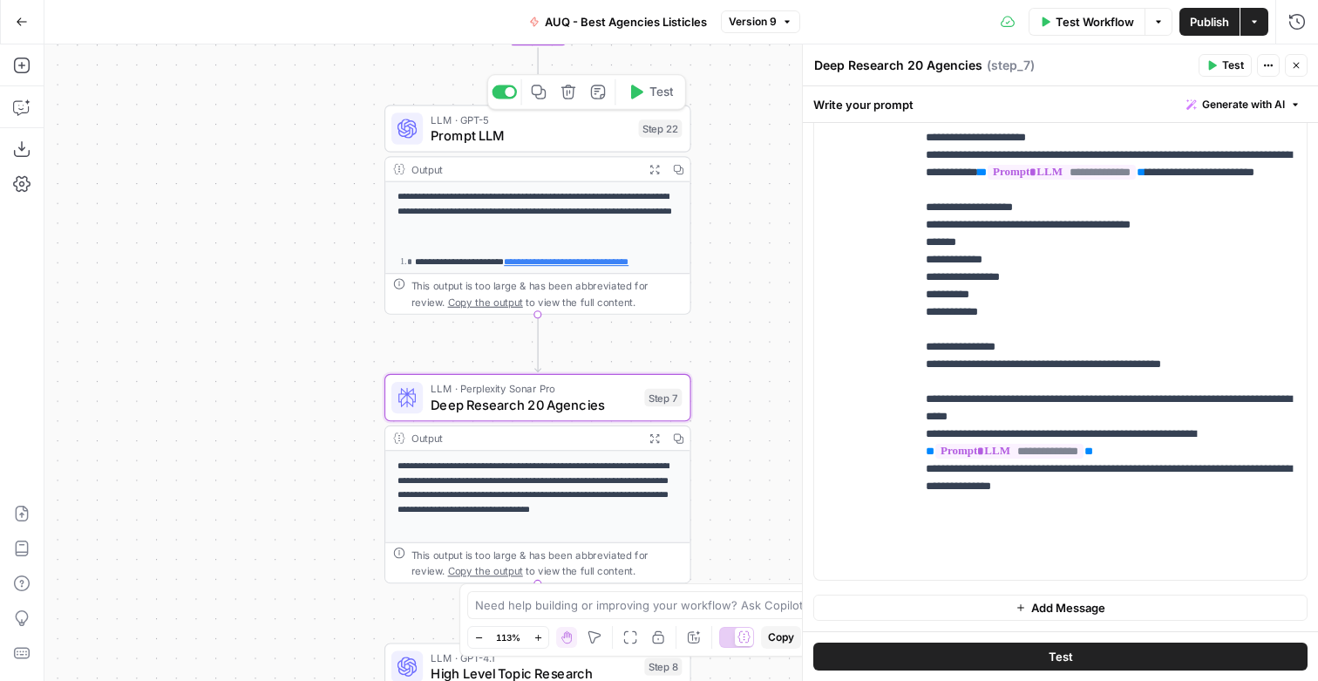
click at [555, 140] on span "Prompt LLM" at bounding box center [530, 135] width 200 height 20
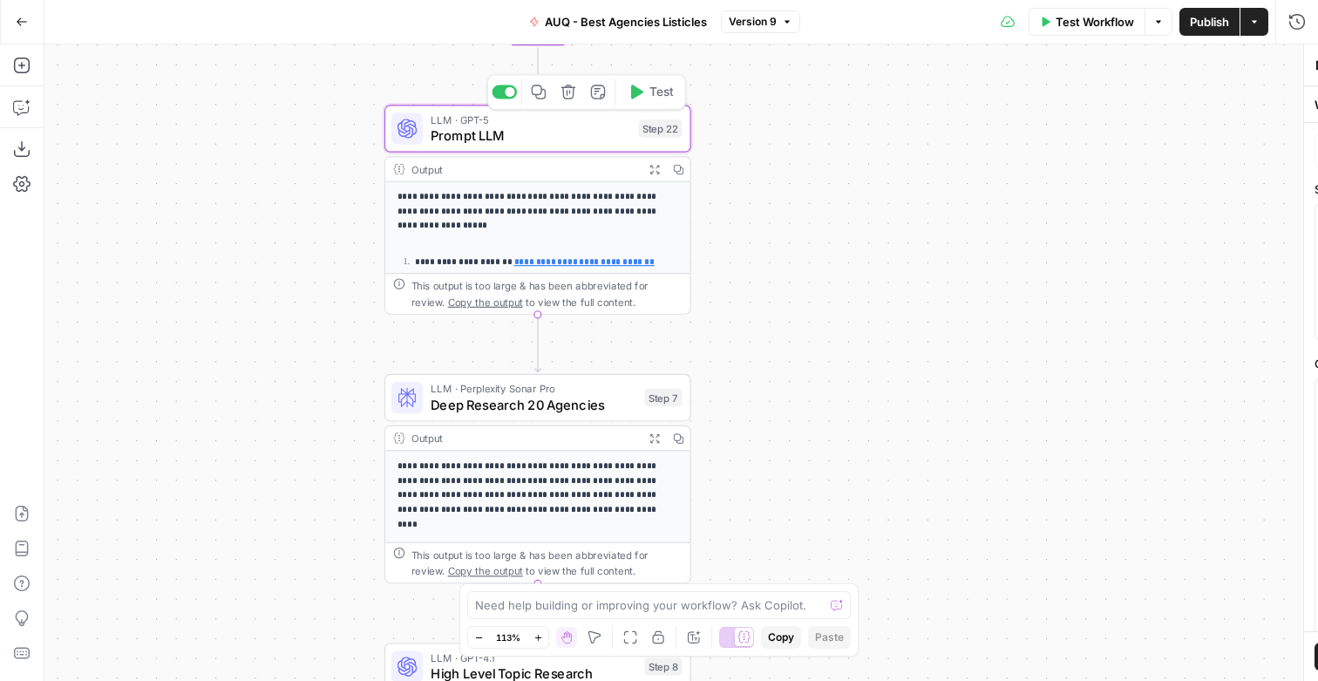
type textarea "Prompt LLM"
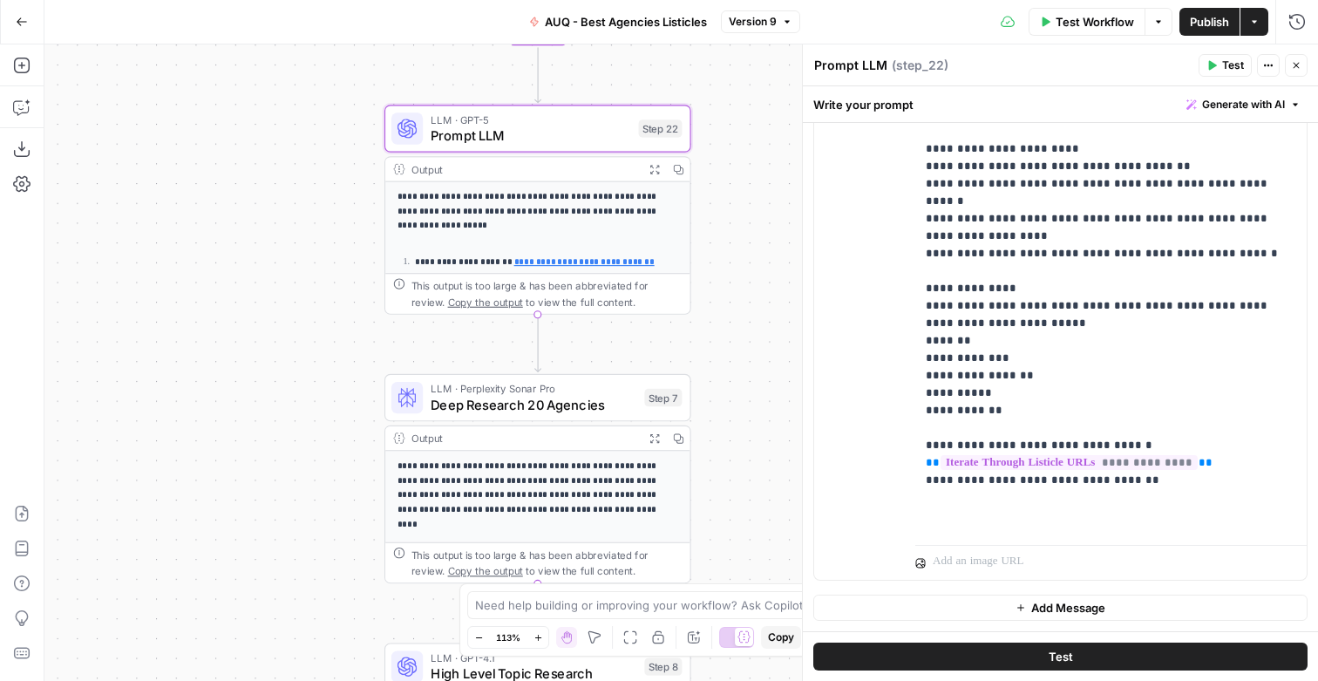
scroll to position [581, 0]
click at [559, 405] on span "Deep Research 20 Agencies" at bounding box center [533, 405] width 206 height 20
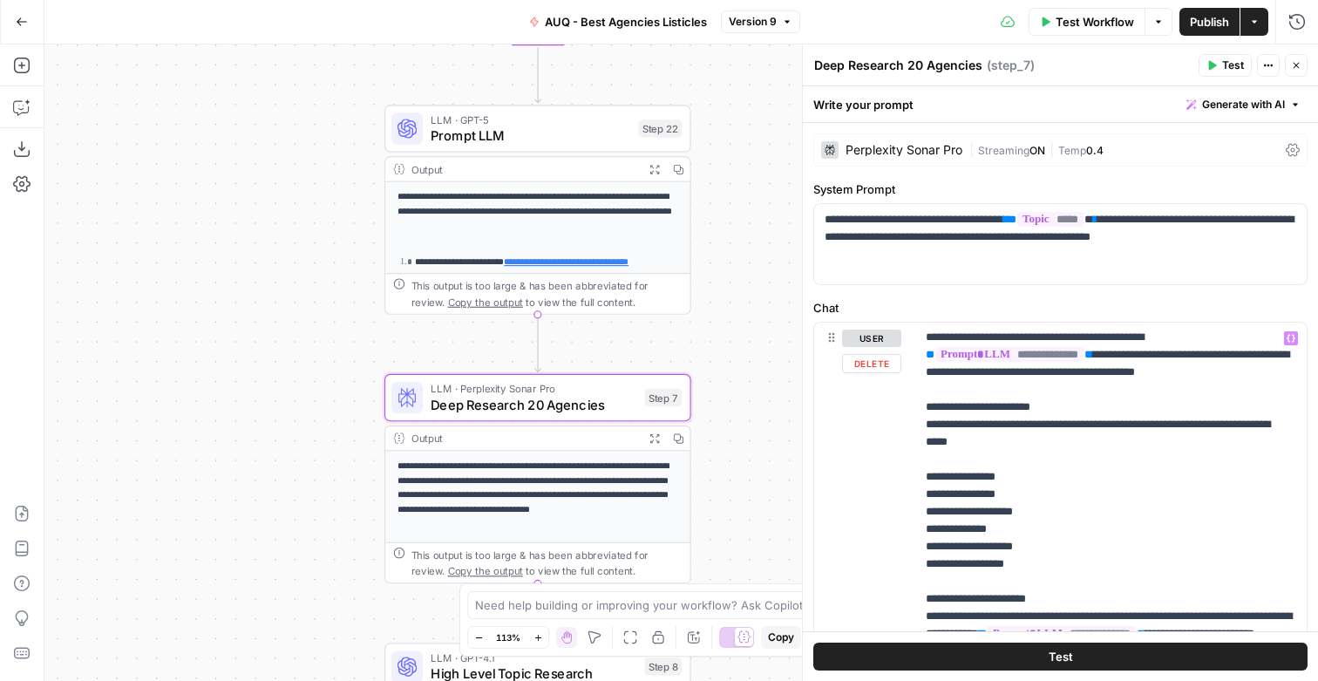
scroll to position [20, 0]
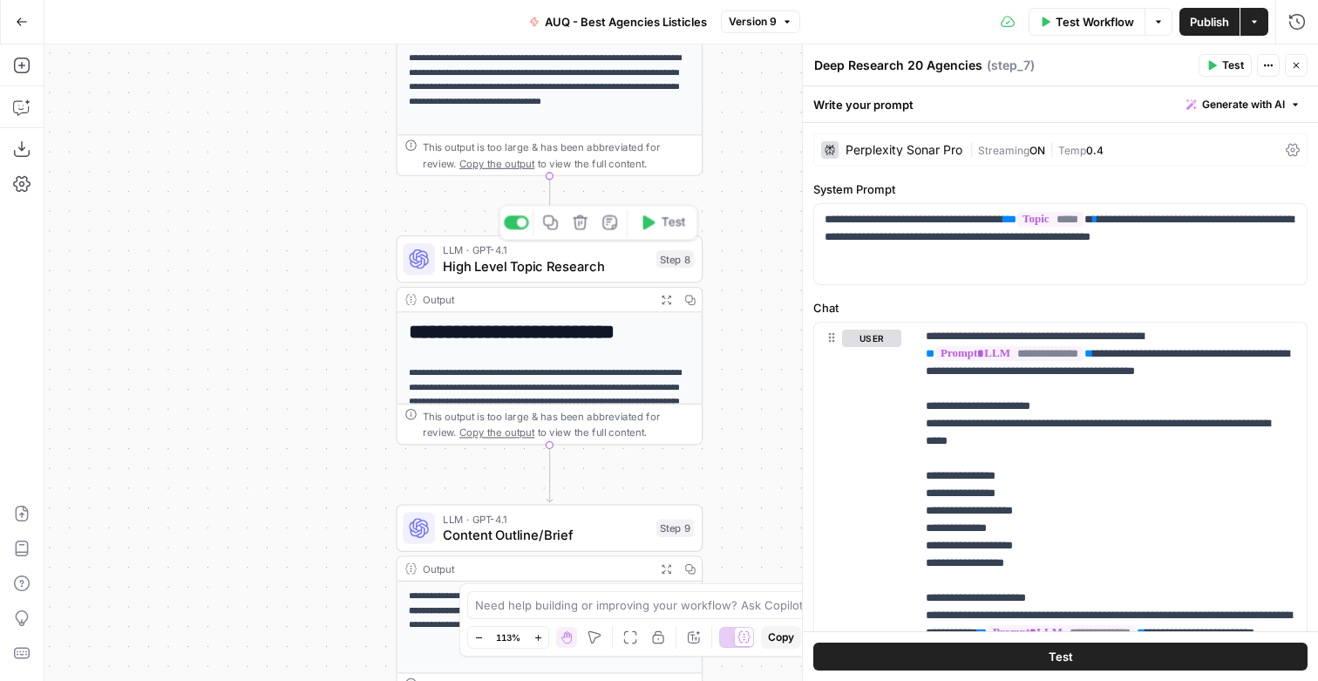
click at [593, 274] on span "High Level Topic Research" at bounding box center [546, 266] width 206 height 20
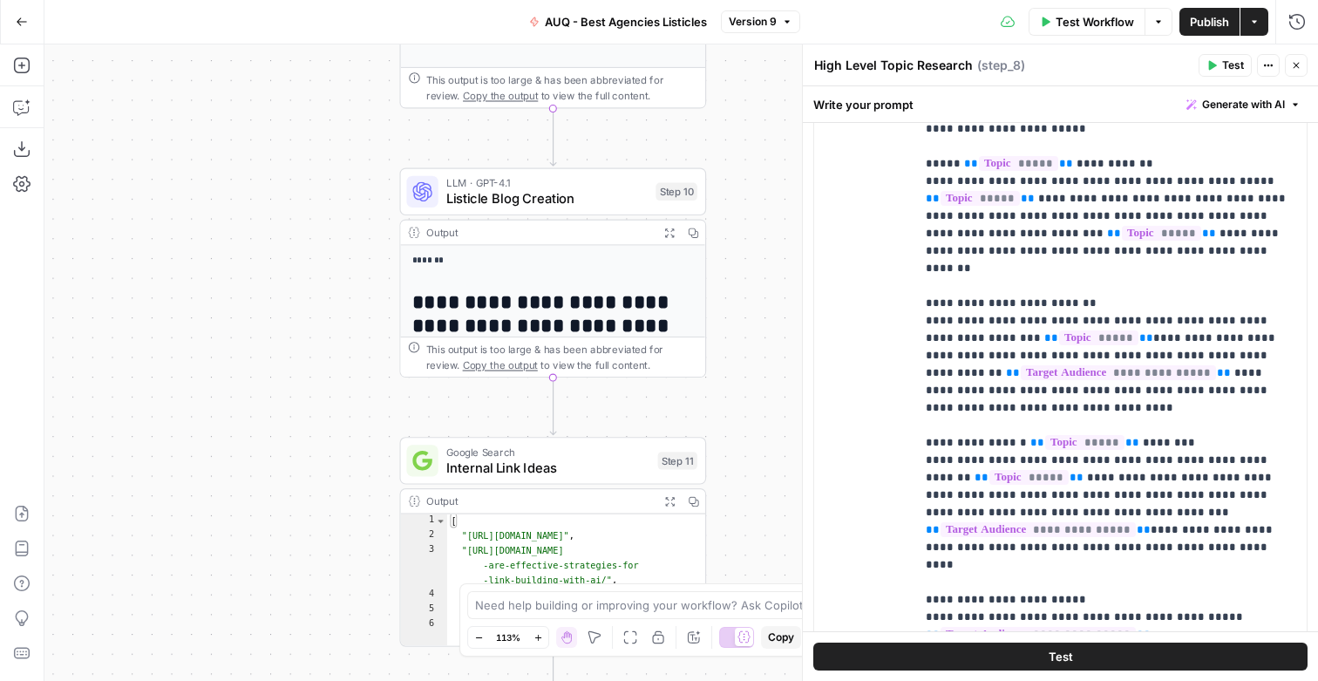
scroll to position [137, 0]
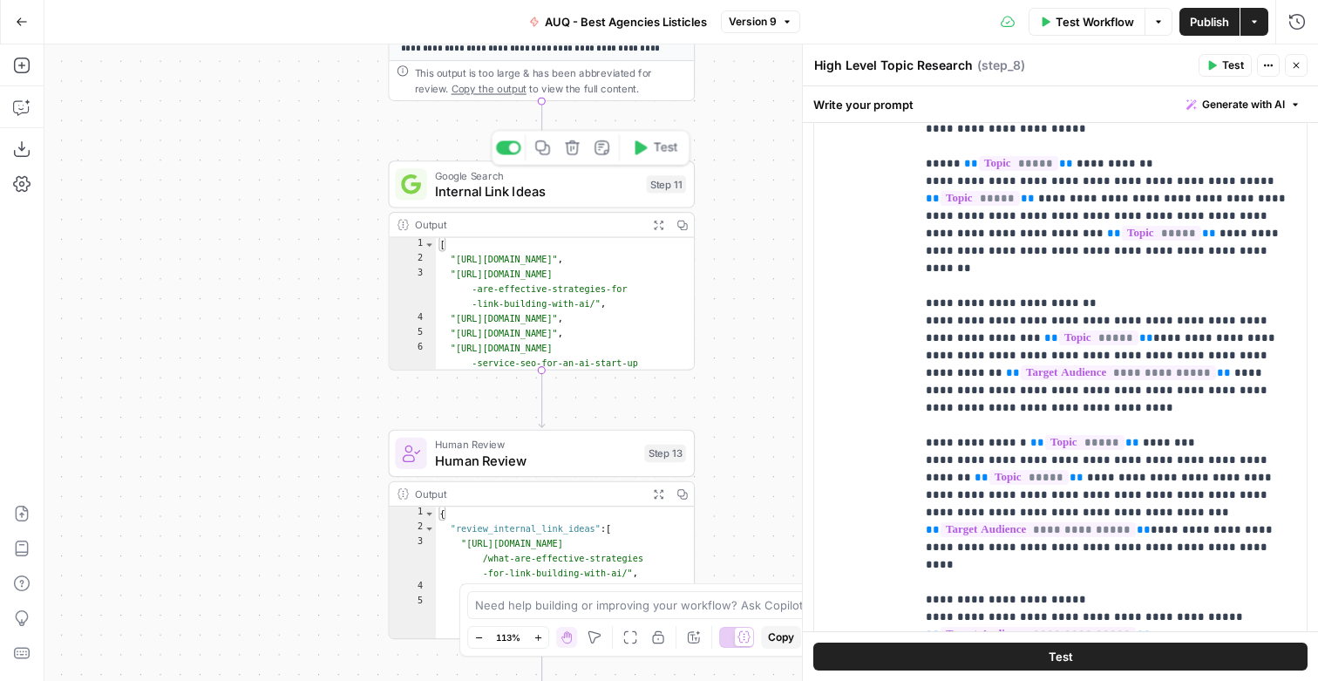
click at [567, 188] on span "Internal Link Ideas" at bounding box center [537, 191] width 204 height 20
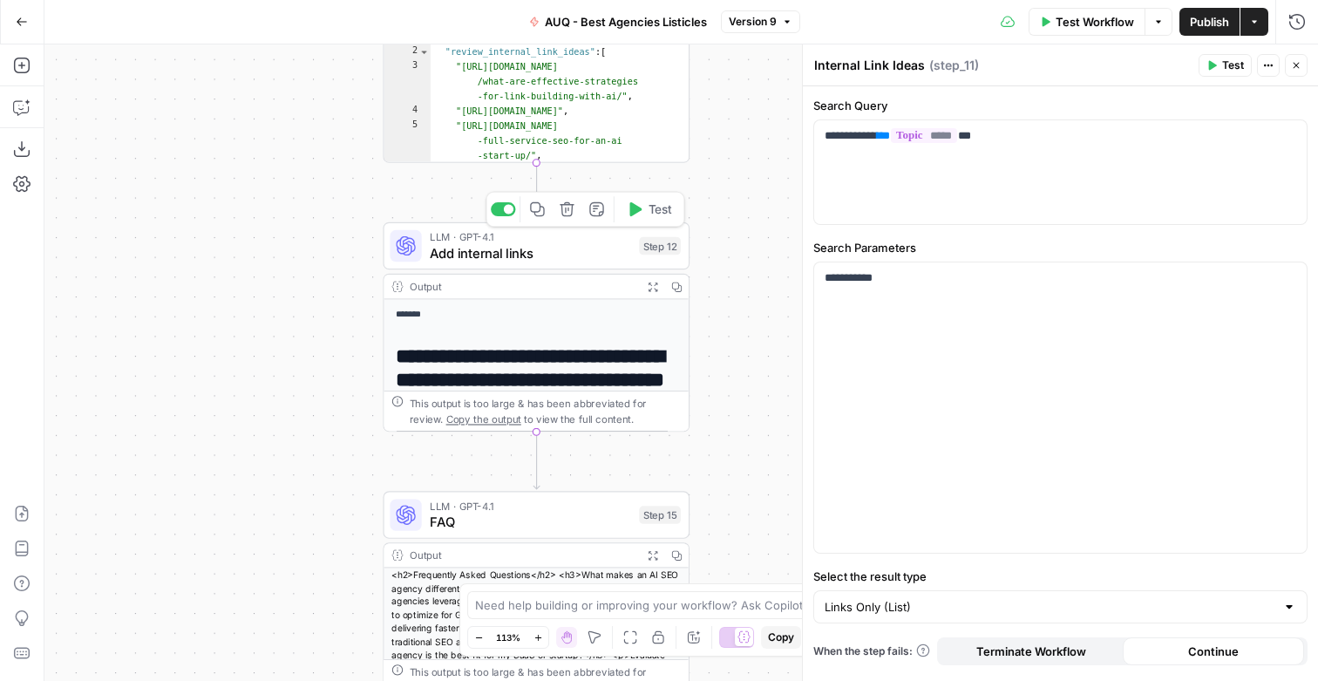
click at [526, 247] on span "Add internal links" at bounding box center [530, 253] width 201 height 20
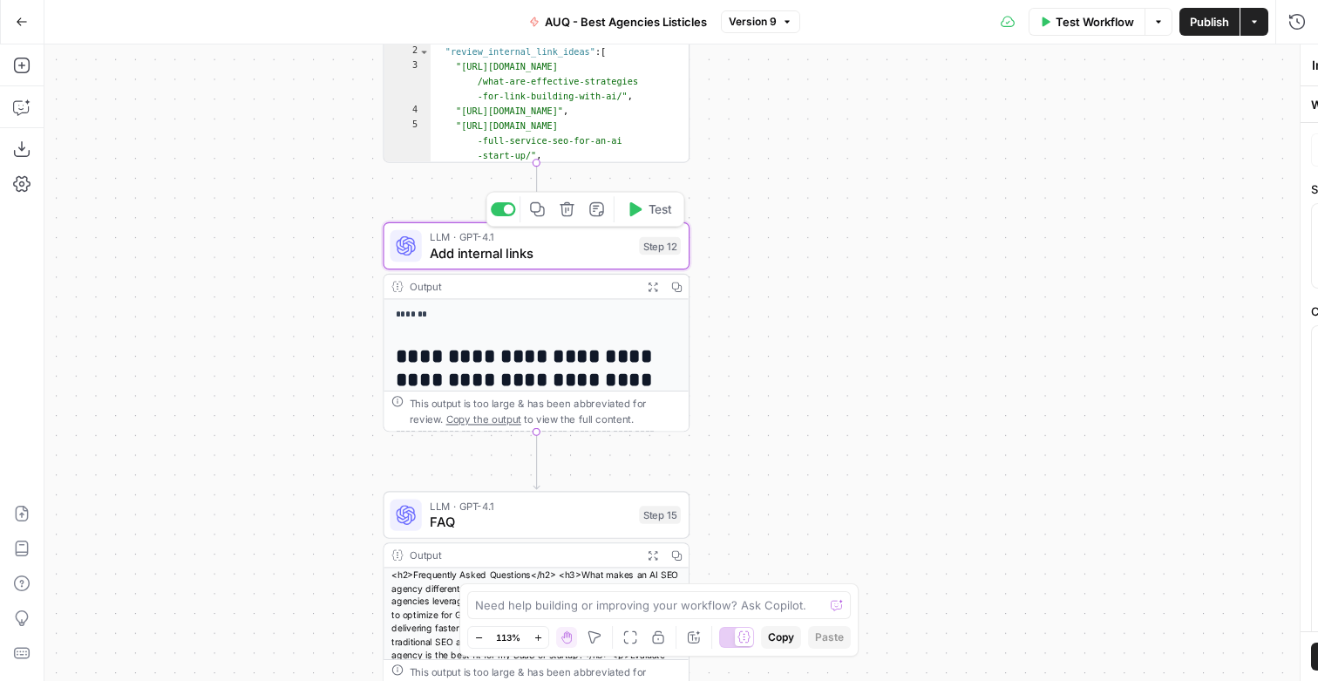
type textarea "Add internal links"
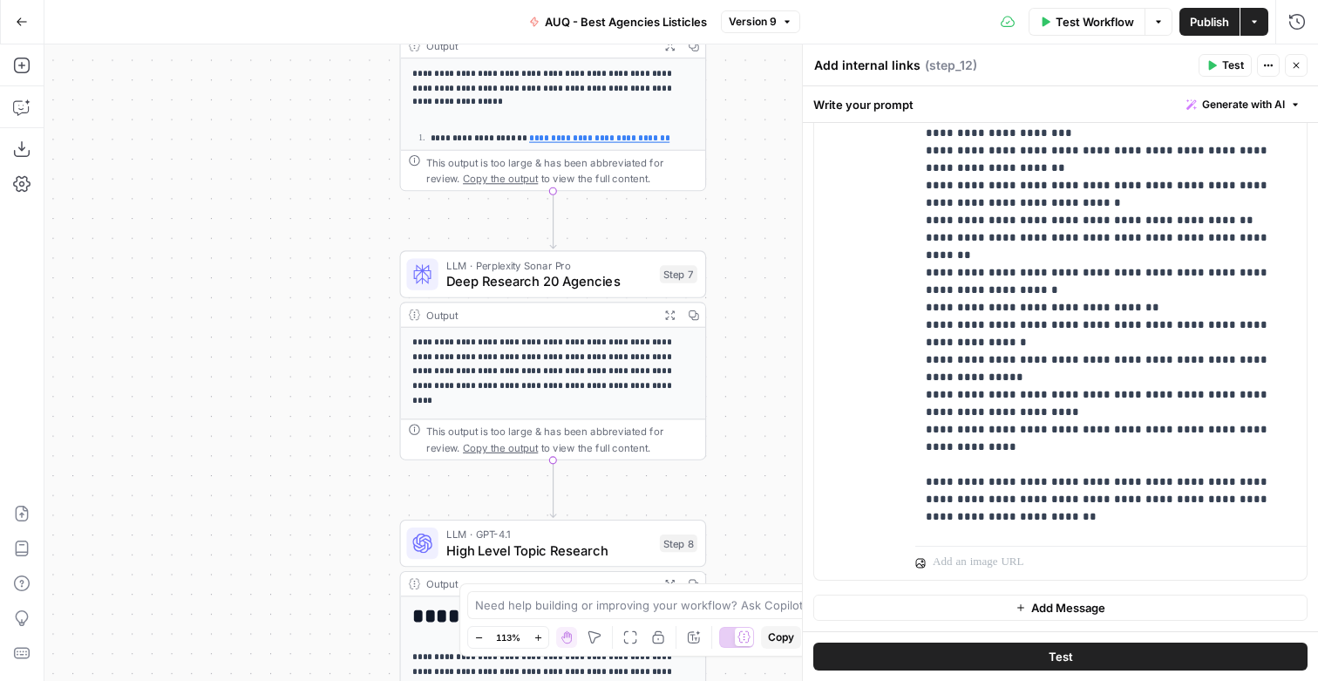
scroll to position [0, 0]
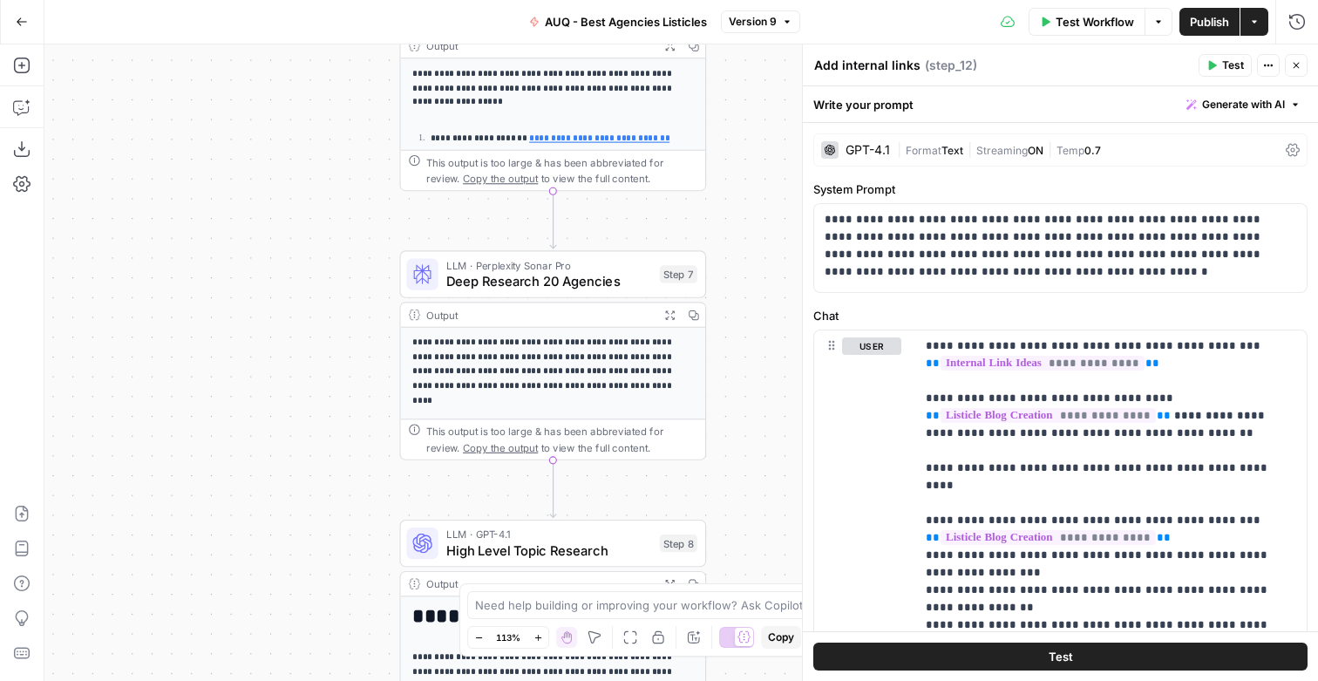
click at [938, 159] on div "| Format Text | Streaming ON | Temp 0.7" at bounding box center [1088, 150] width 382 height 17
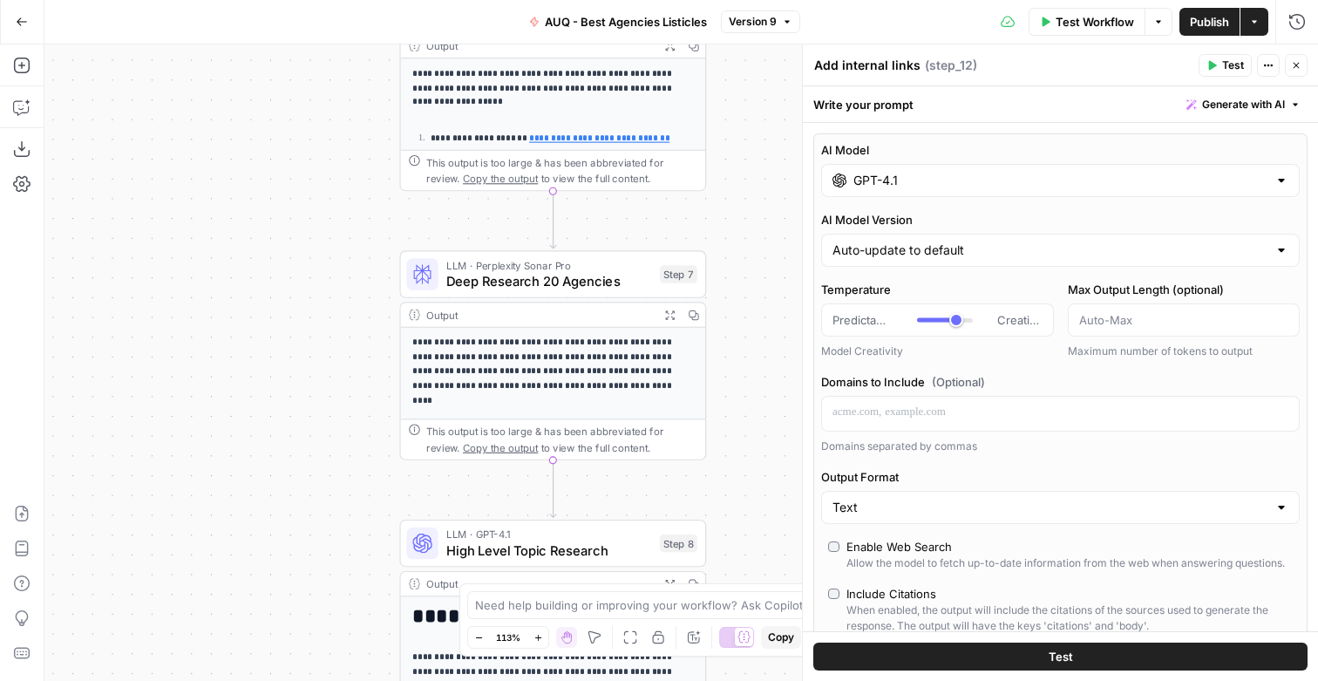
click at [938, 216] on div "AI Model GPT-4.1 AI Model Version Auto-update to default Temperature Predictabl…" at bounding box center [1060, 460] width 494 height 654
click at [957, 189] on input "GPT-4.1" at bounding box center [1060, 180] width 414 height 17
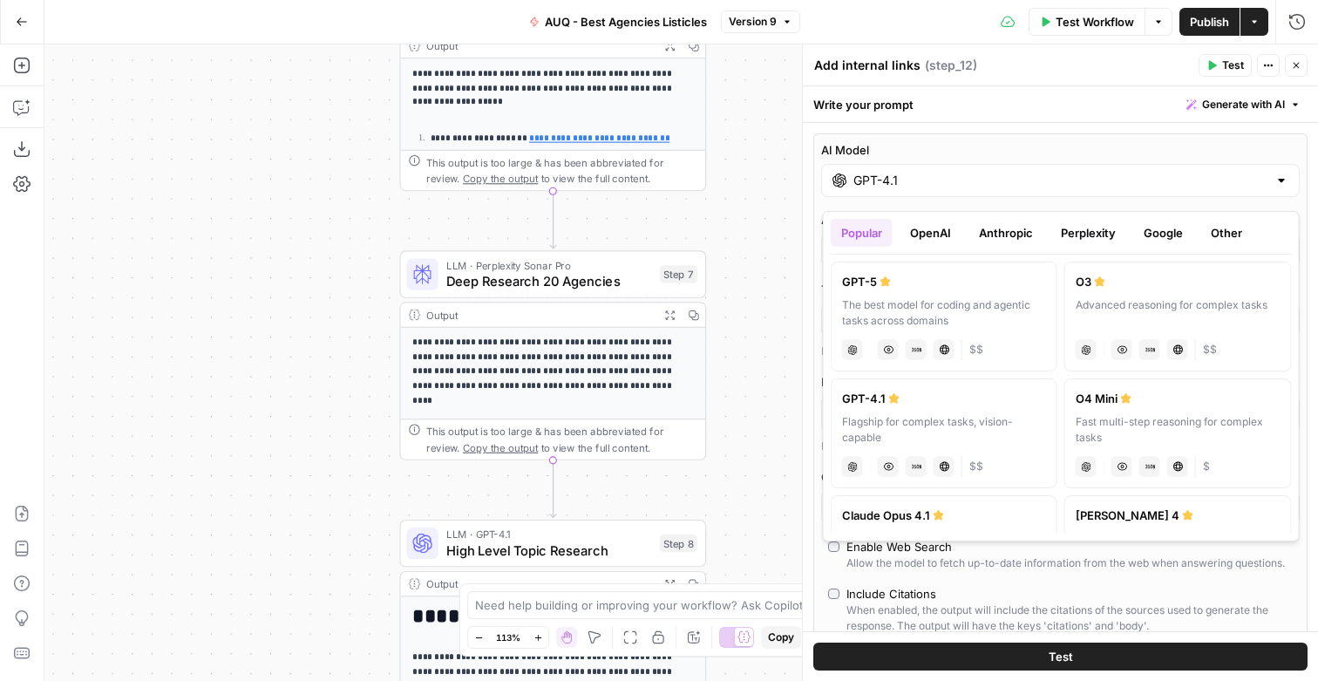
scroll to position [2, 0]
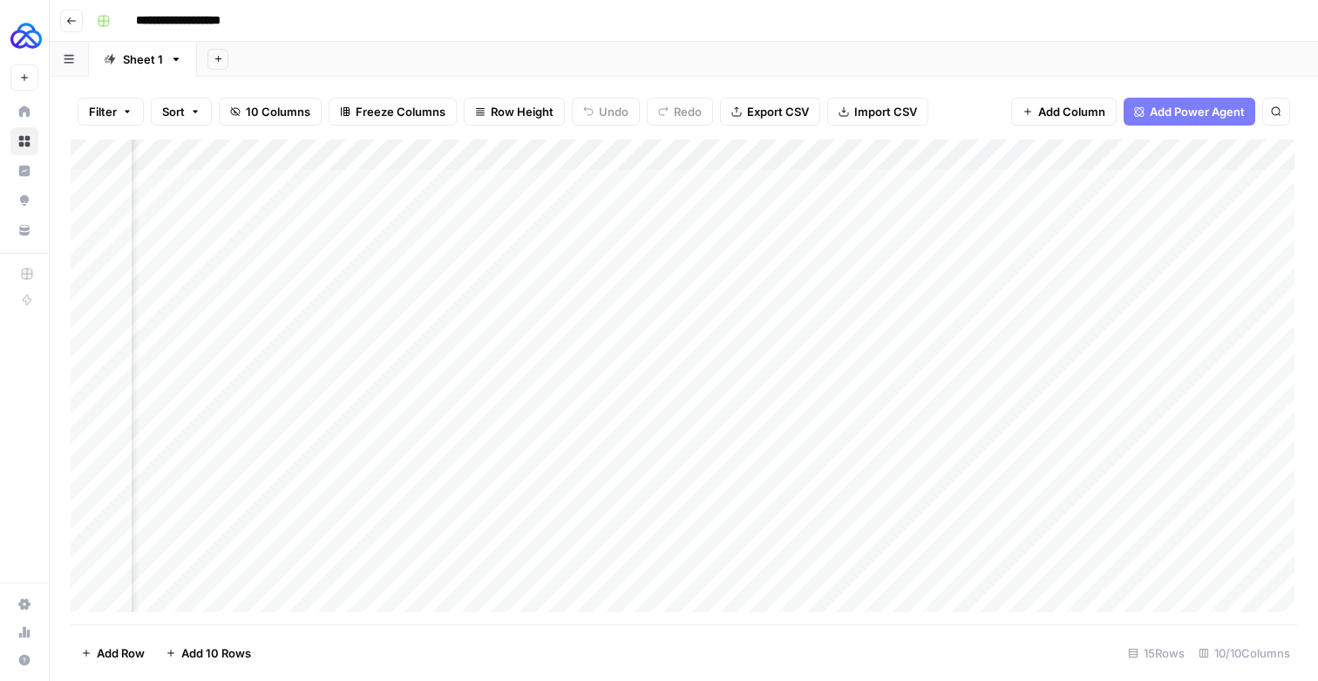
scroll to position [0, 524]
